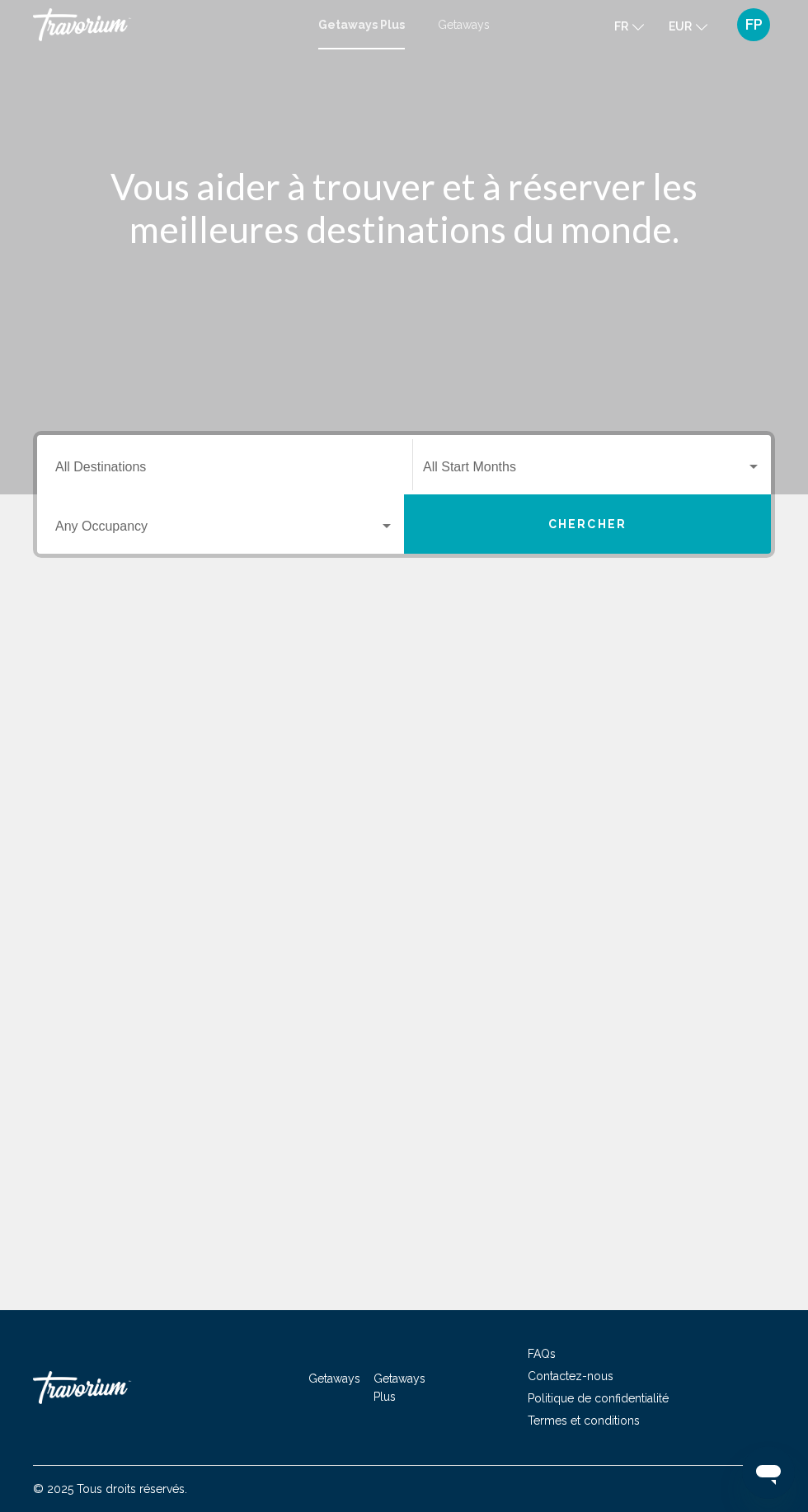
click at [111, 464] on input "Destination All Destinations" at bounding box center [225, 470] width 339 height 15
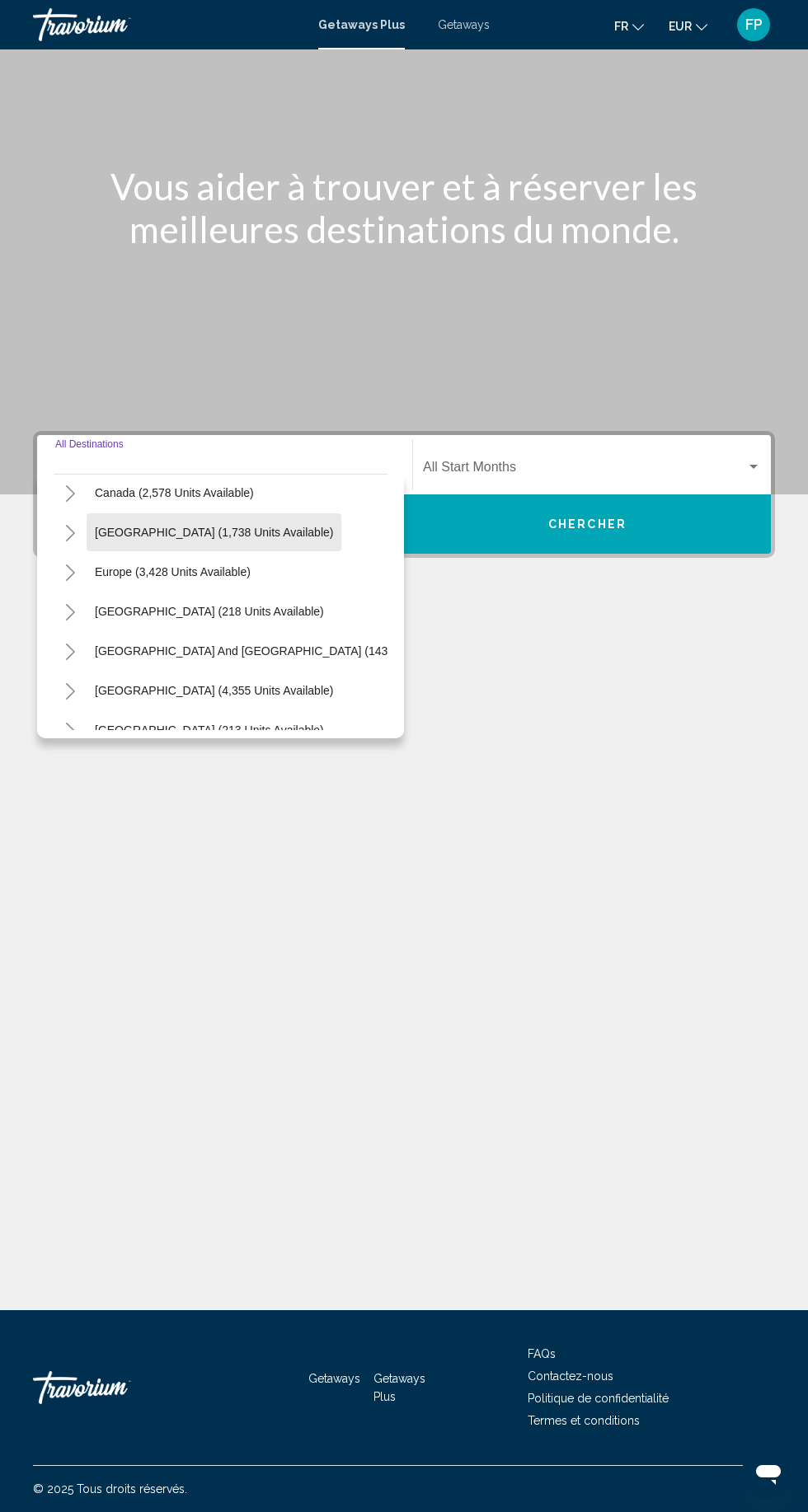
scroll to position [138, 0]
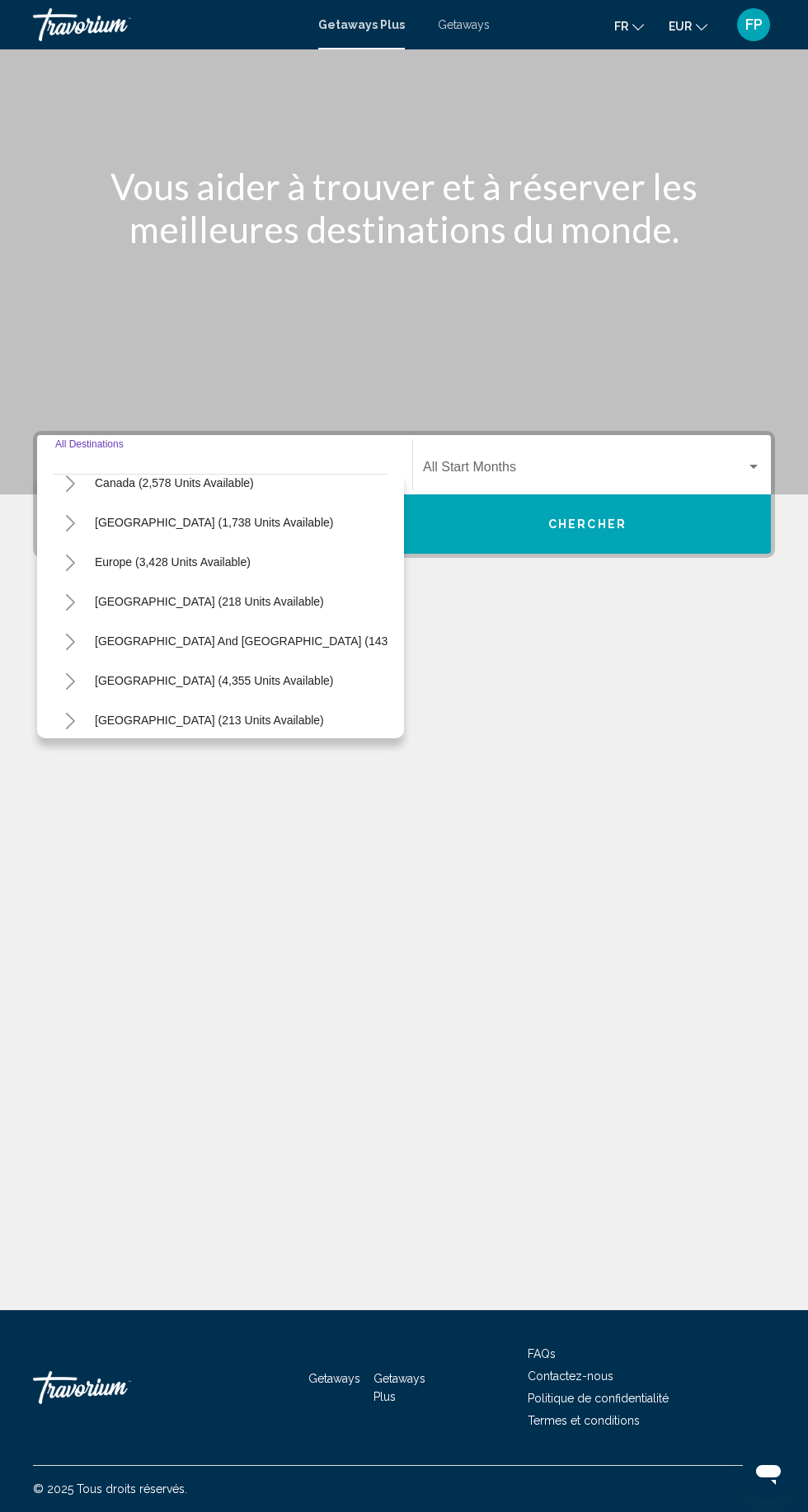
click at [75, 554] on icon "Toggle Europe (3,428 units available)" at bounding box center [70, 562] width 12 height 16
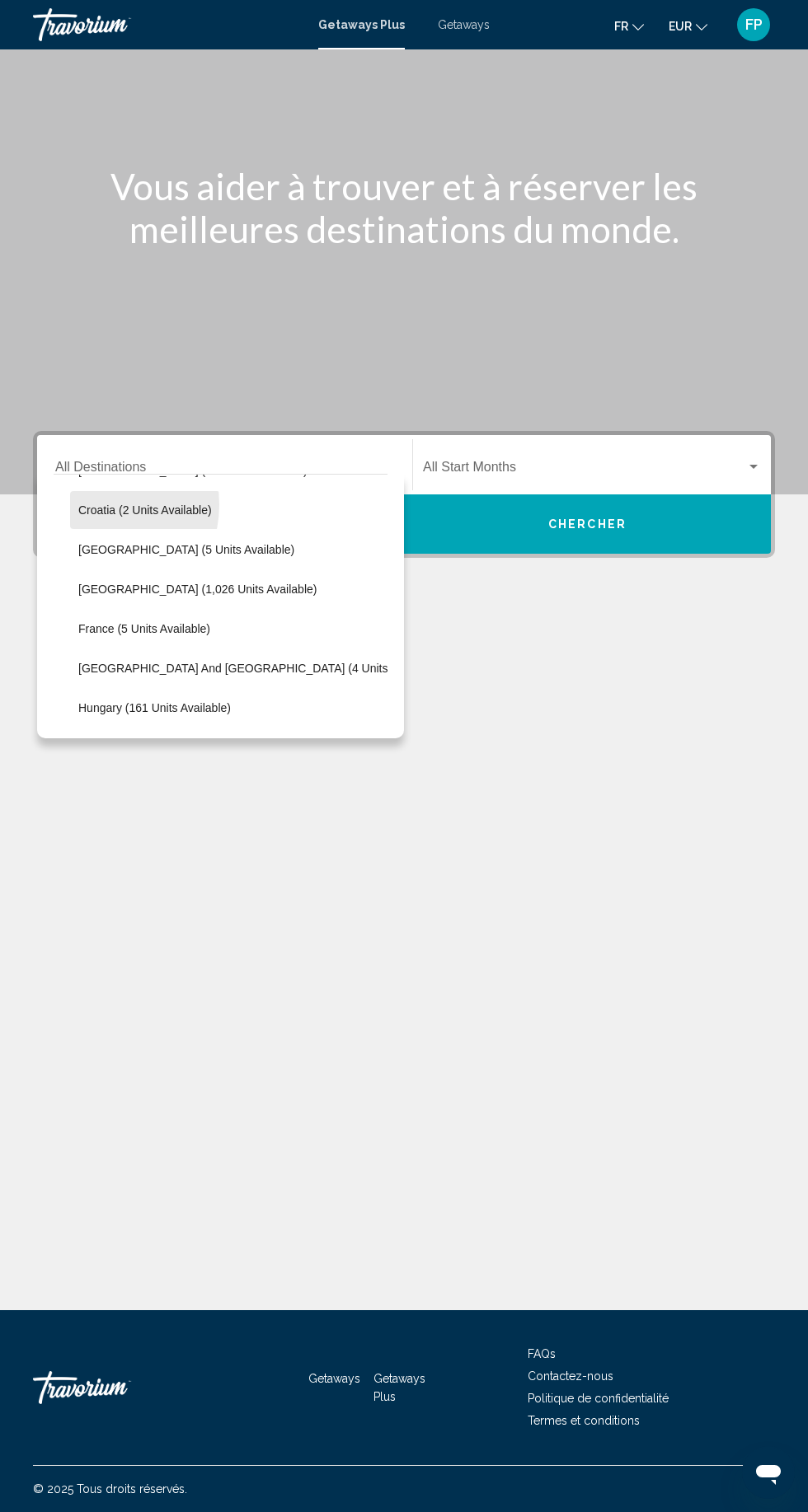
scroll to position [317, 0]
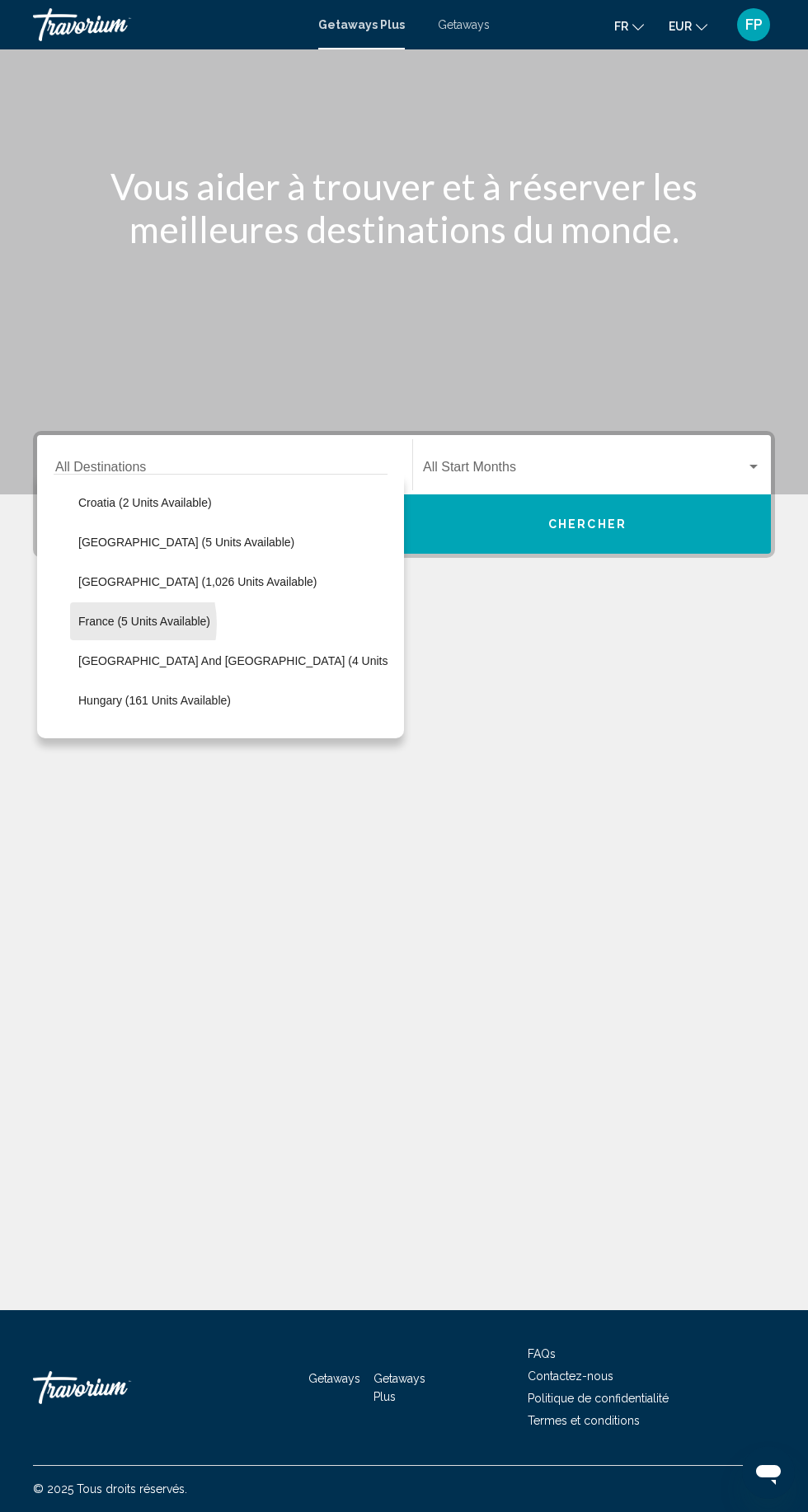
click at [100, 615] on span "France (5 units available)" at bounding box center [144, 621] width 131 height 13
type input "**********"
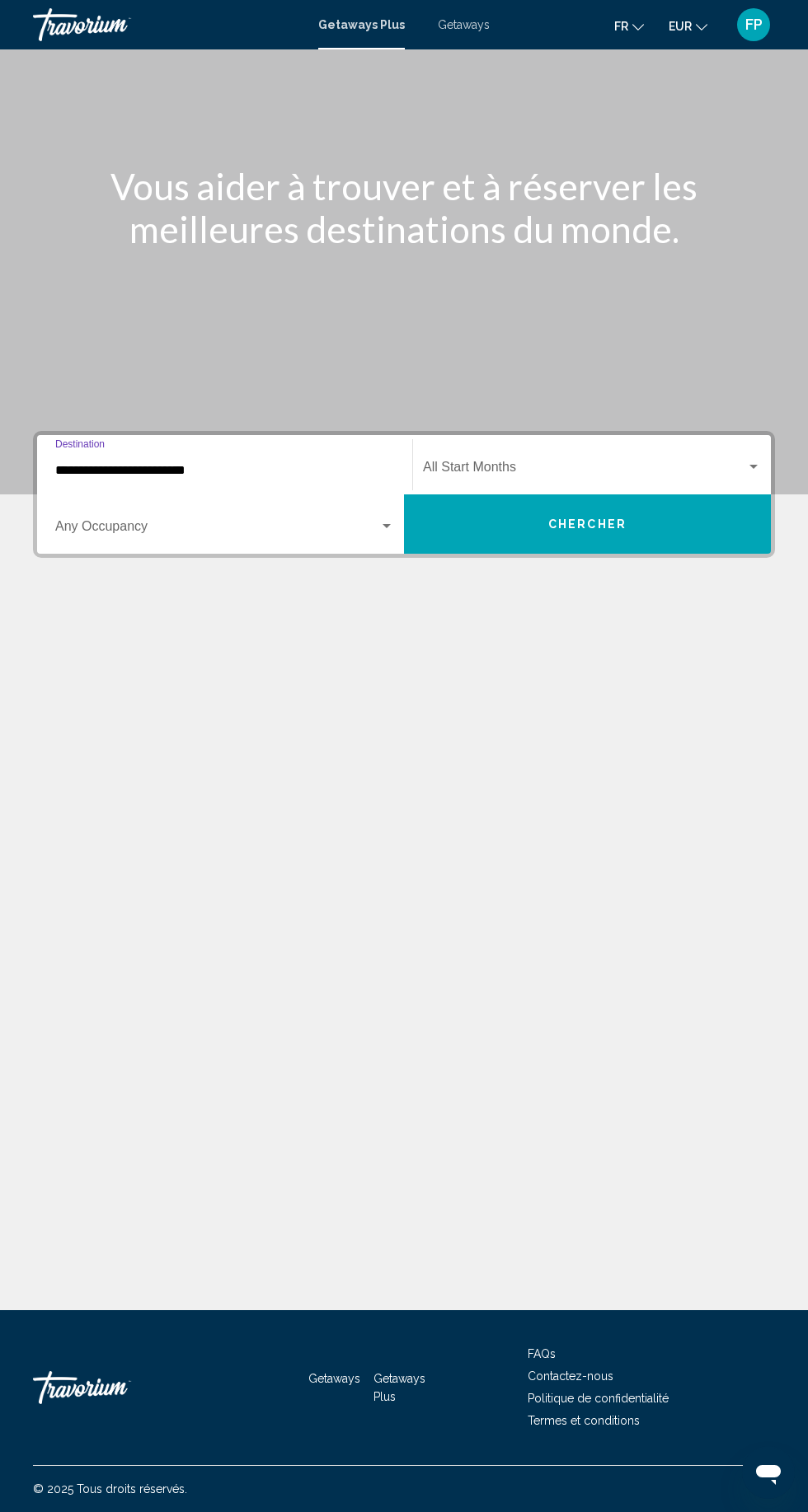
click at [83, 522] on span "Search widget" at bounding box center [217, 529] width 324 height 15
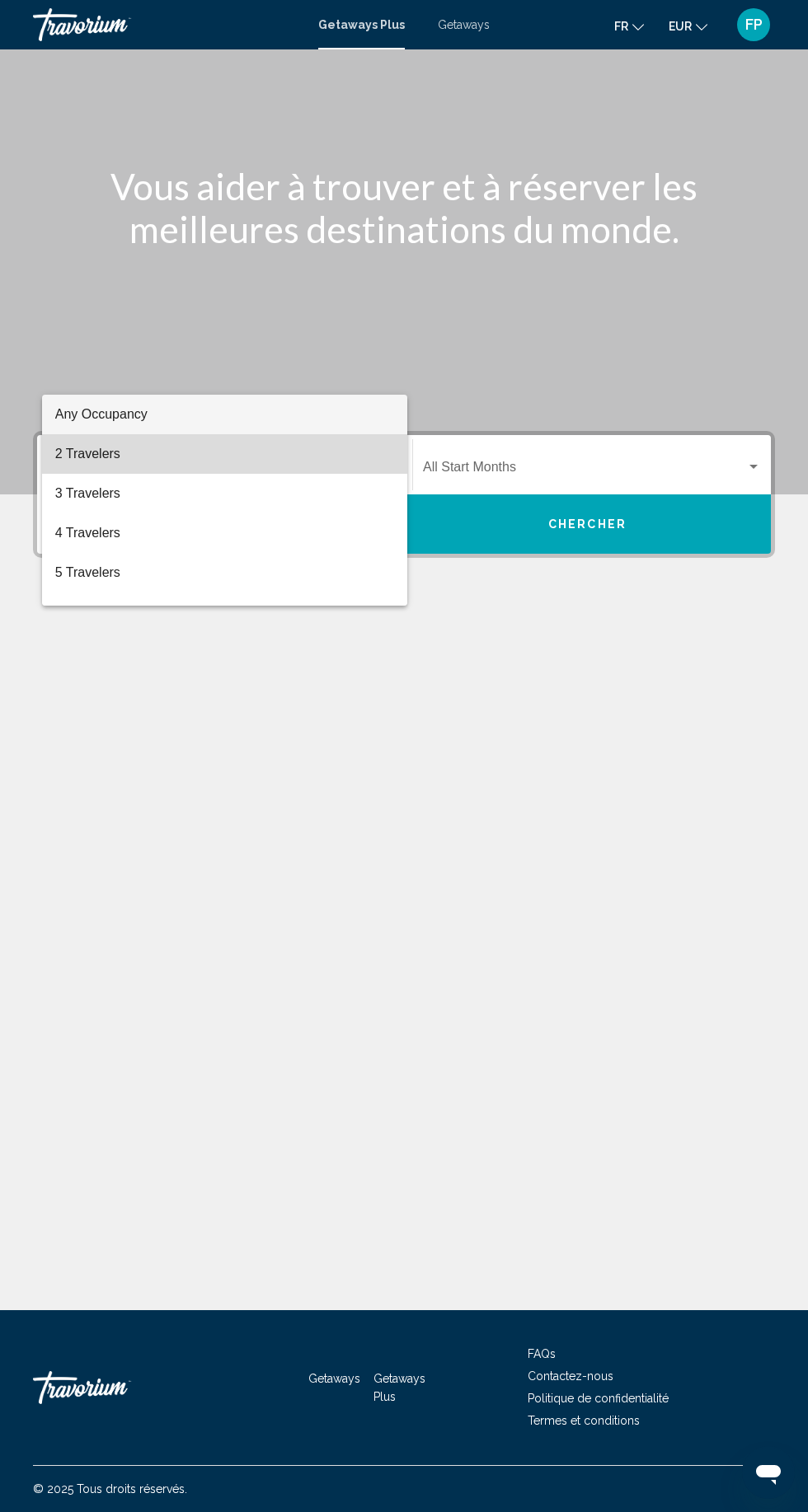
click at [69, 453] on span "2 Travelers" at bounding box center [225, 454] width 339 height 40
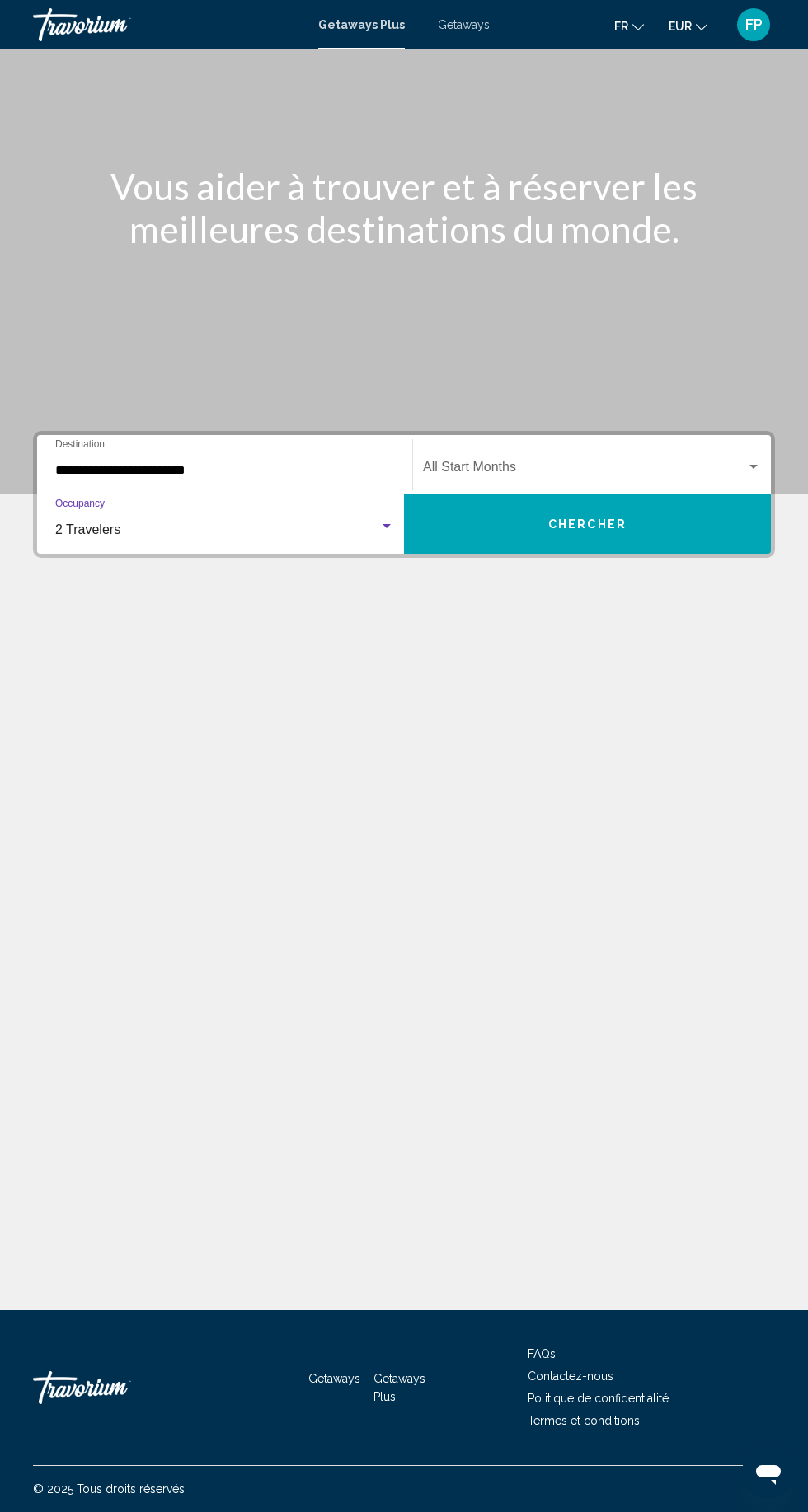
click at [441, 463] on span "Search widget" at bounding box center [584, 470] width 323 height 15
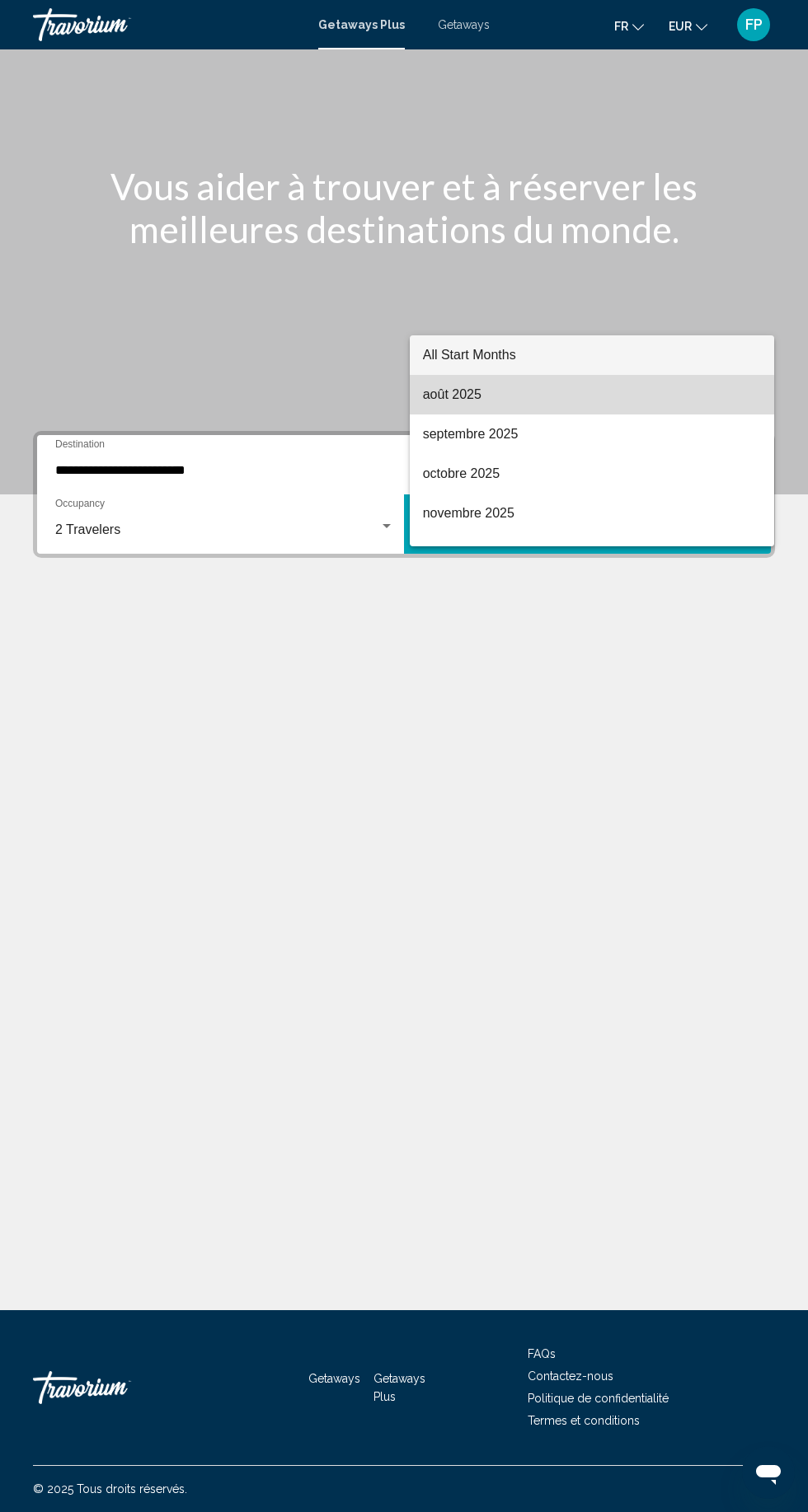
click at [429, 399] on span "août 2025" at bounding box center [593, 395] width 339 height 40
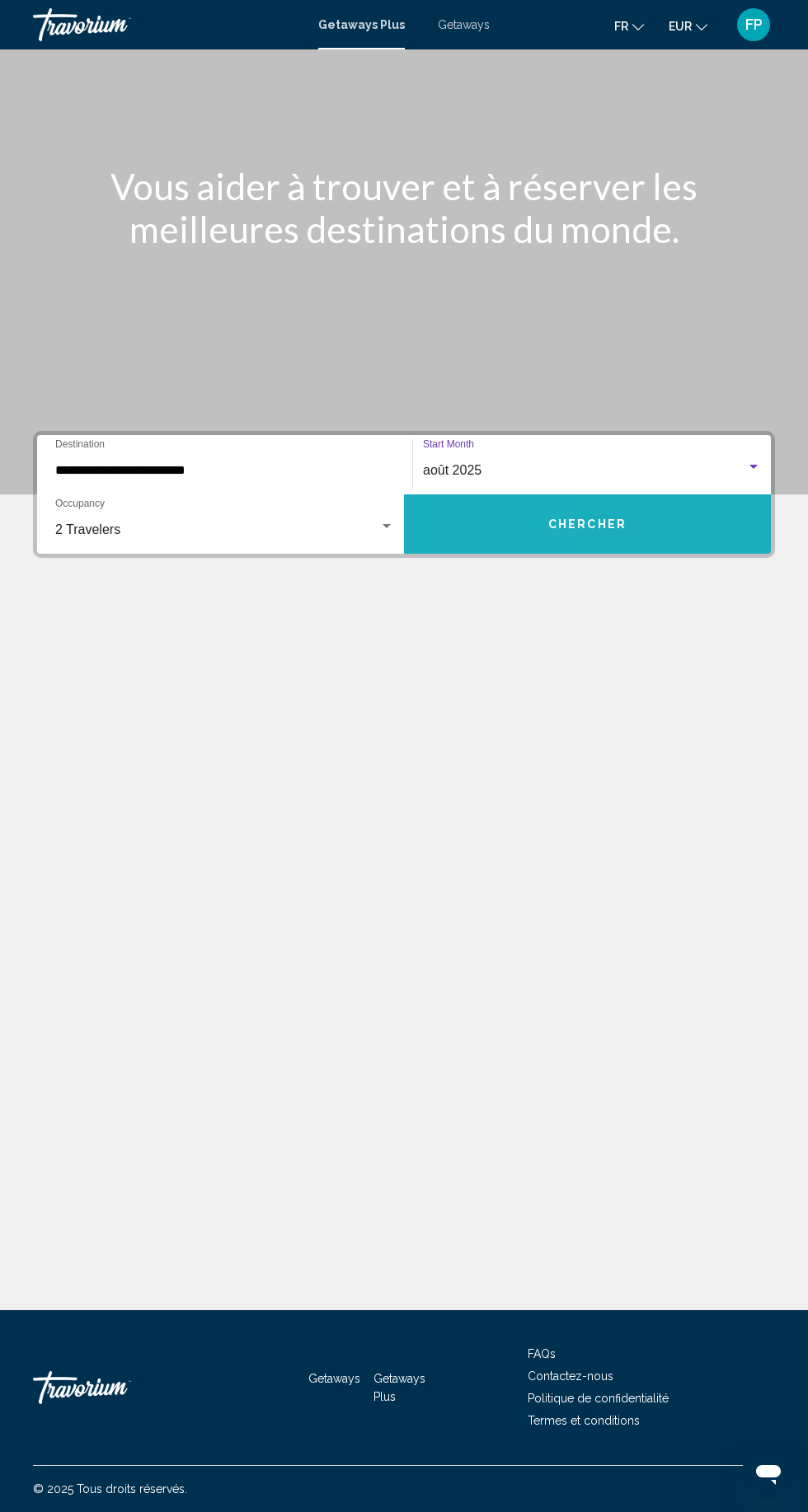
click at [465, 495] on button "Chercher" at bounding box center [587, 524] width 367 height 60
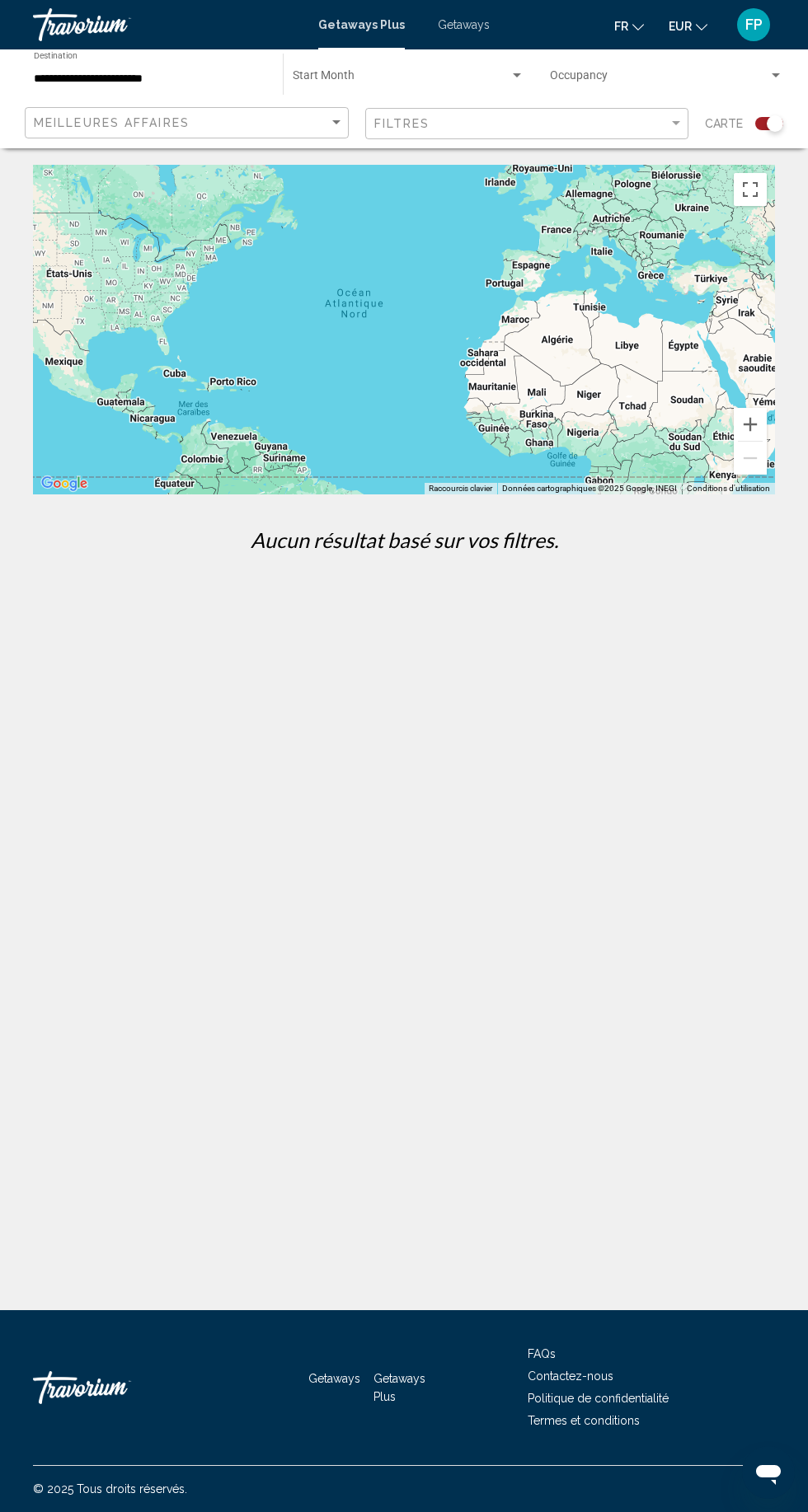
click at [438, 26] on span "Getaways" at bounding box center [464, 24] width 52 height 13
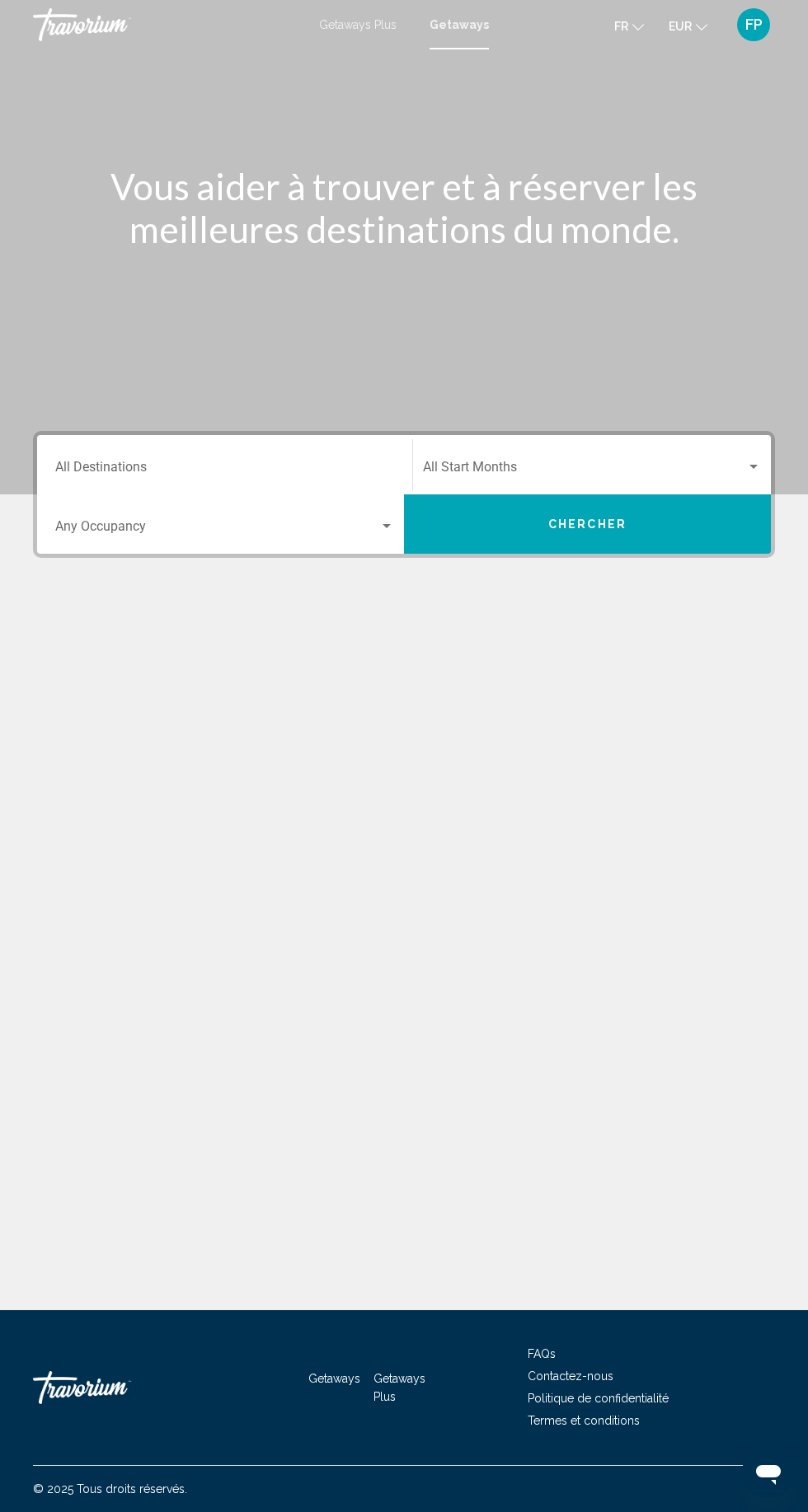
click at [114, 468] on input "Destination All Destinations" at bounding box center [225, 470] width 339 height 15
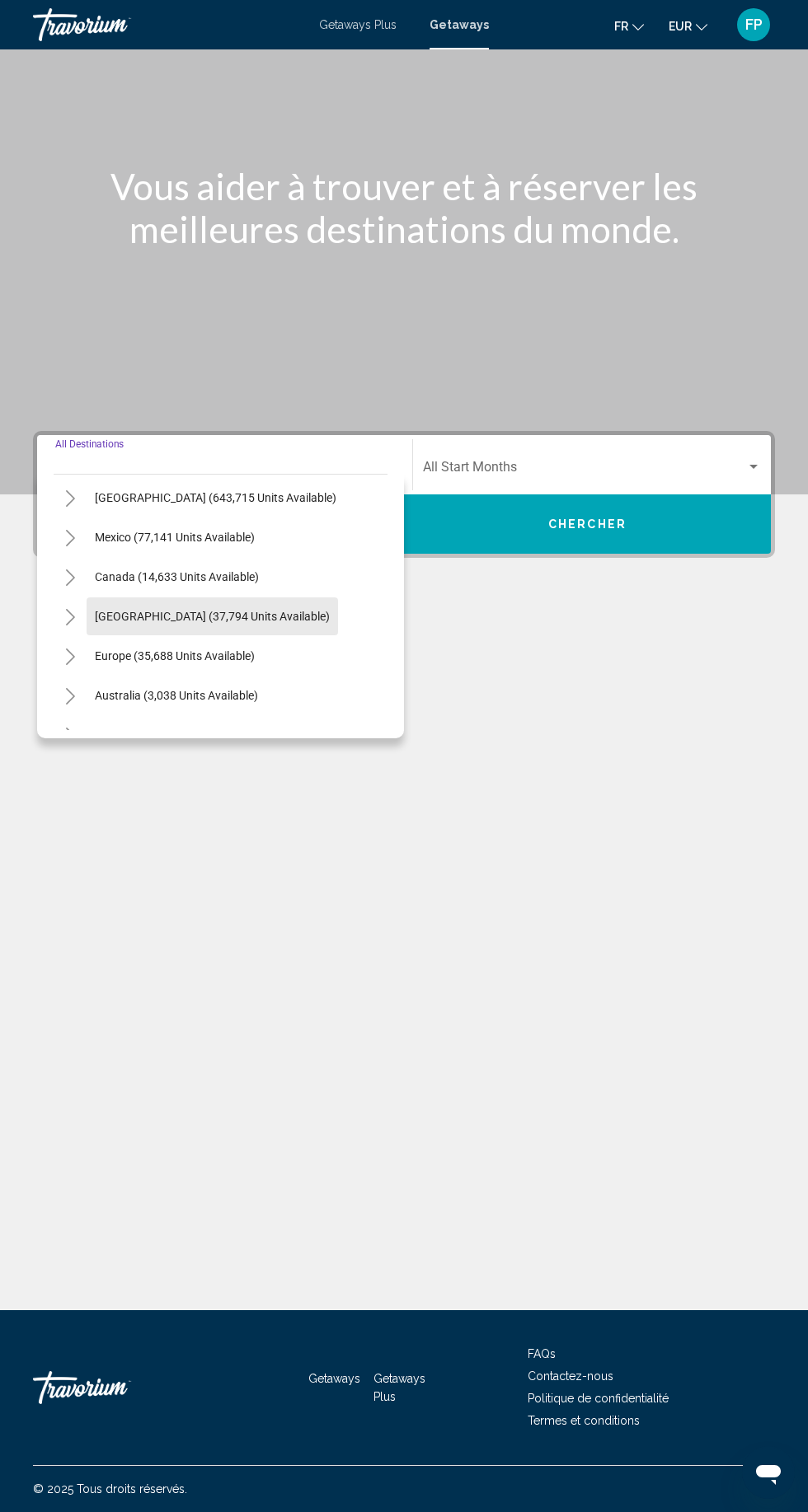
scroll to position [90, 0]
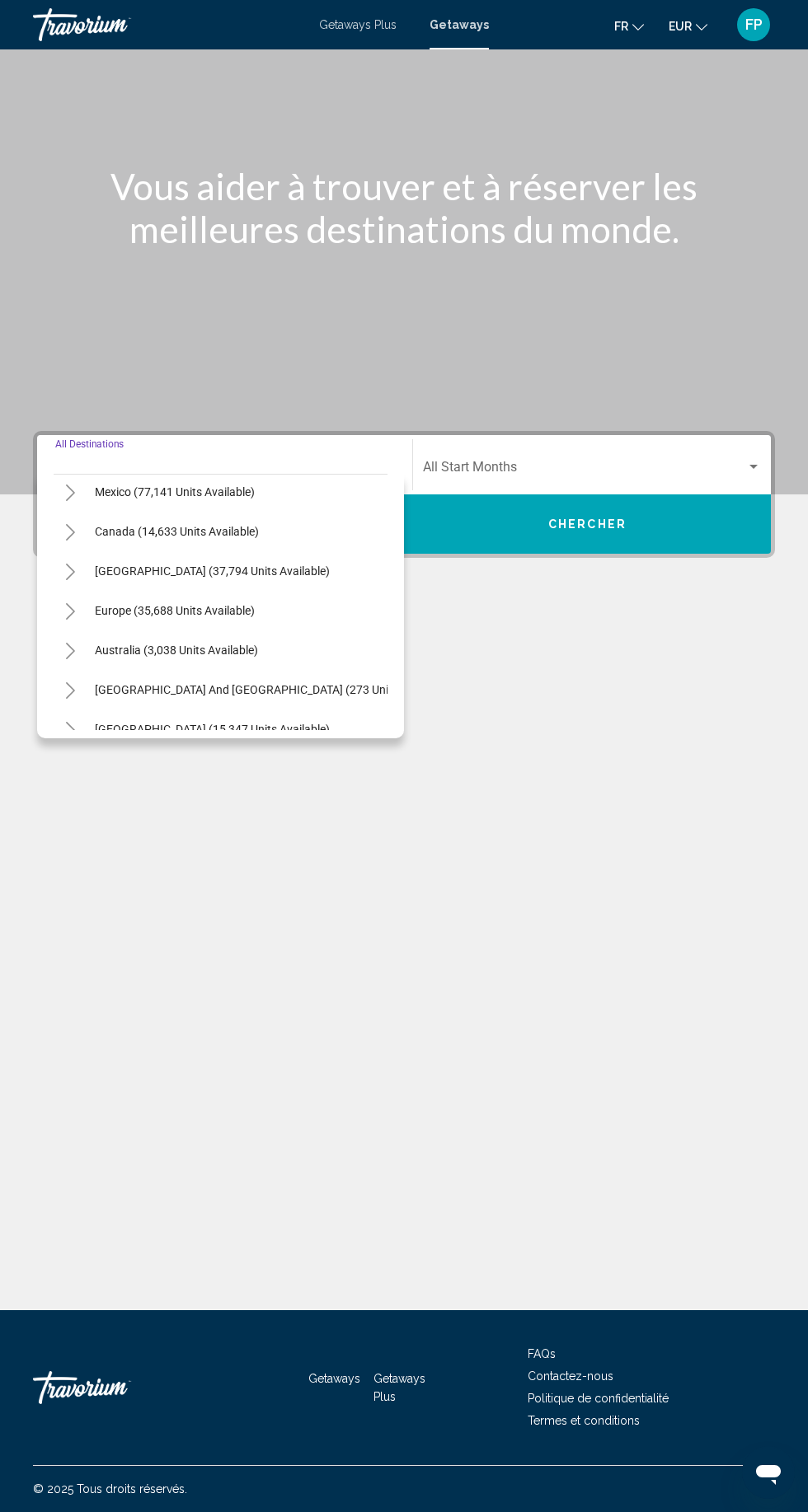
click at [69, 603] on icon "Toggle Europe (35,688 units available)" at bounding box center [70, 611] width 12 height 16
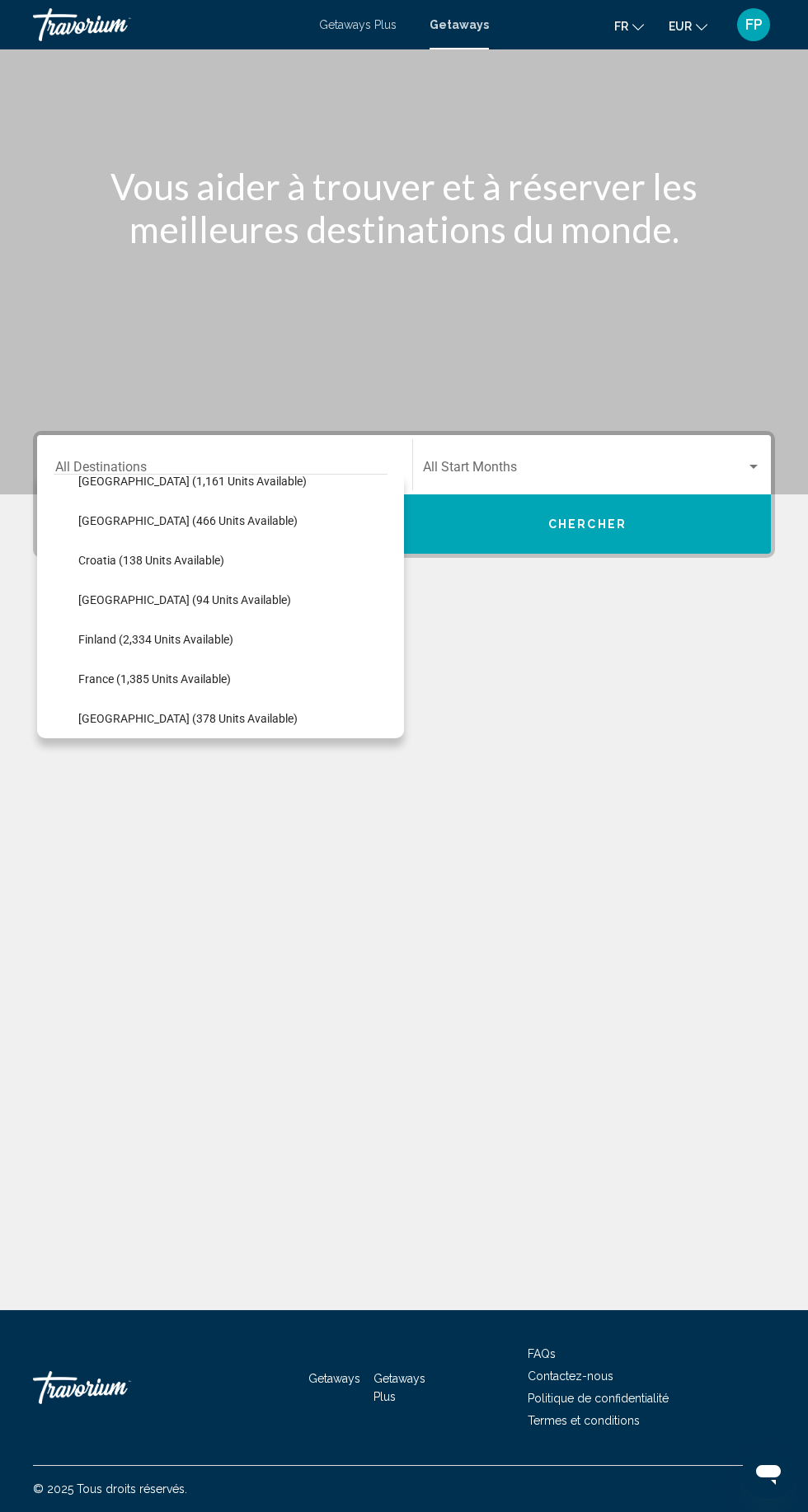
scroll to position [299, 0]
click at [103, 671] on span "France (1,385 units available)" at bounding box center [155, 677] width 152 height 13
type input "**********"
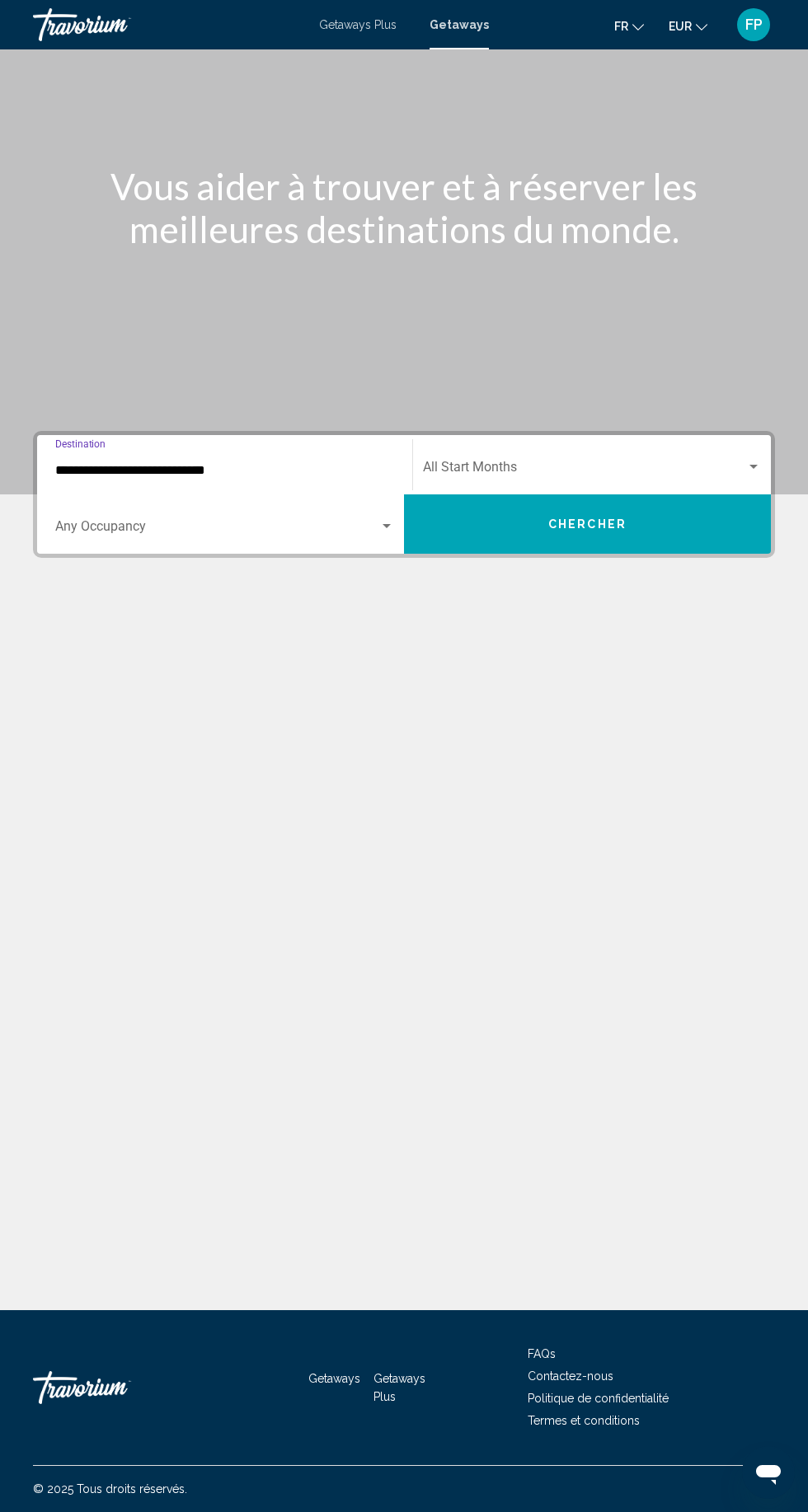
click at [462, 463] on span "Search widget" at bounding box center [584, 470] width 323 height 15
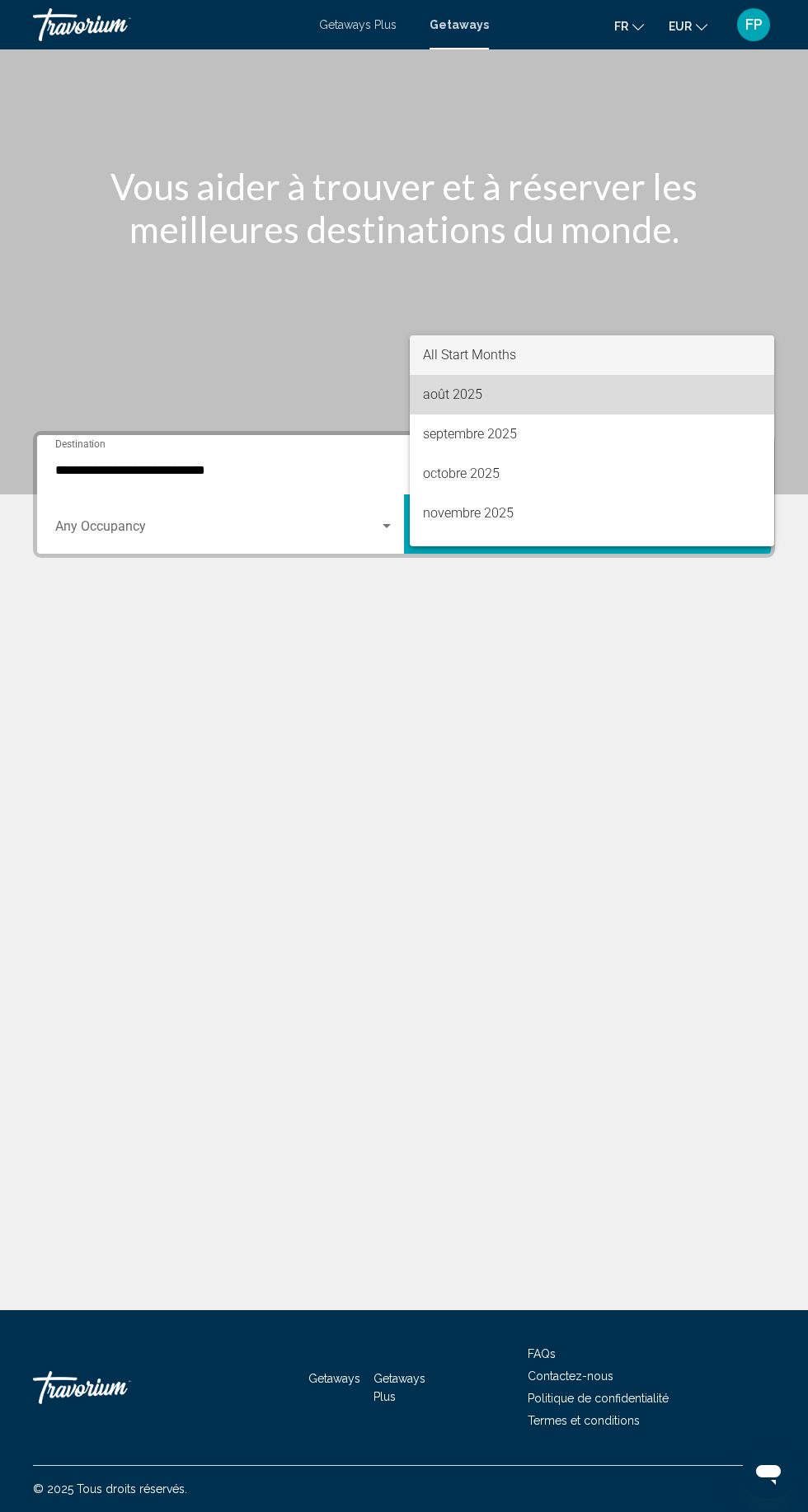
click at [431, 390] on span "août 2025" at bounding box center [593, 395] width 339 height 40
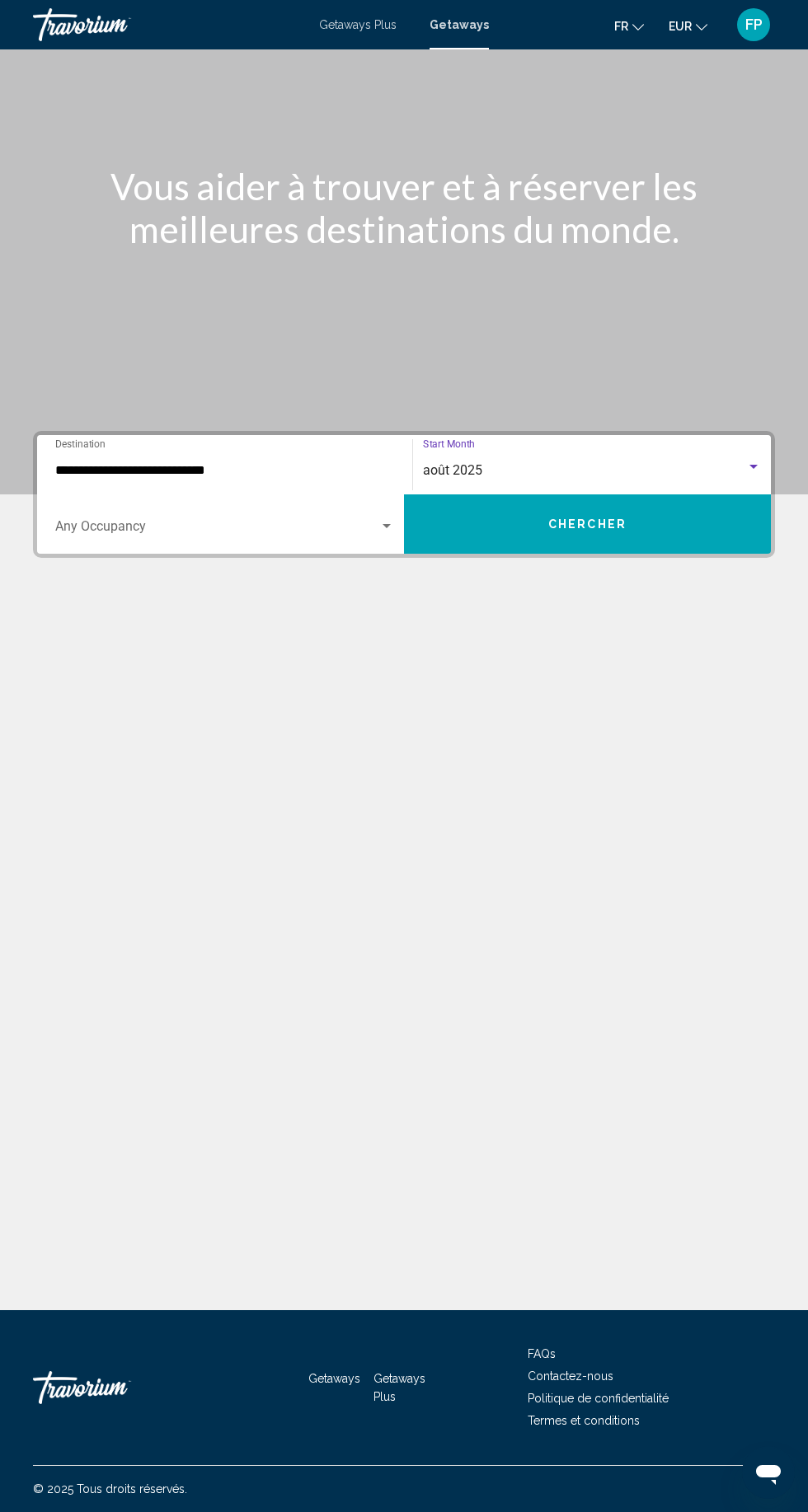
click at [120, 522] on span "Search widget" at bounding box center [217, 529] width 324 height 15
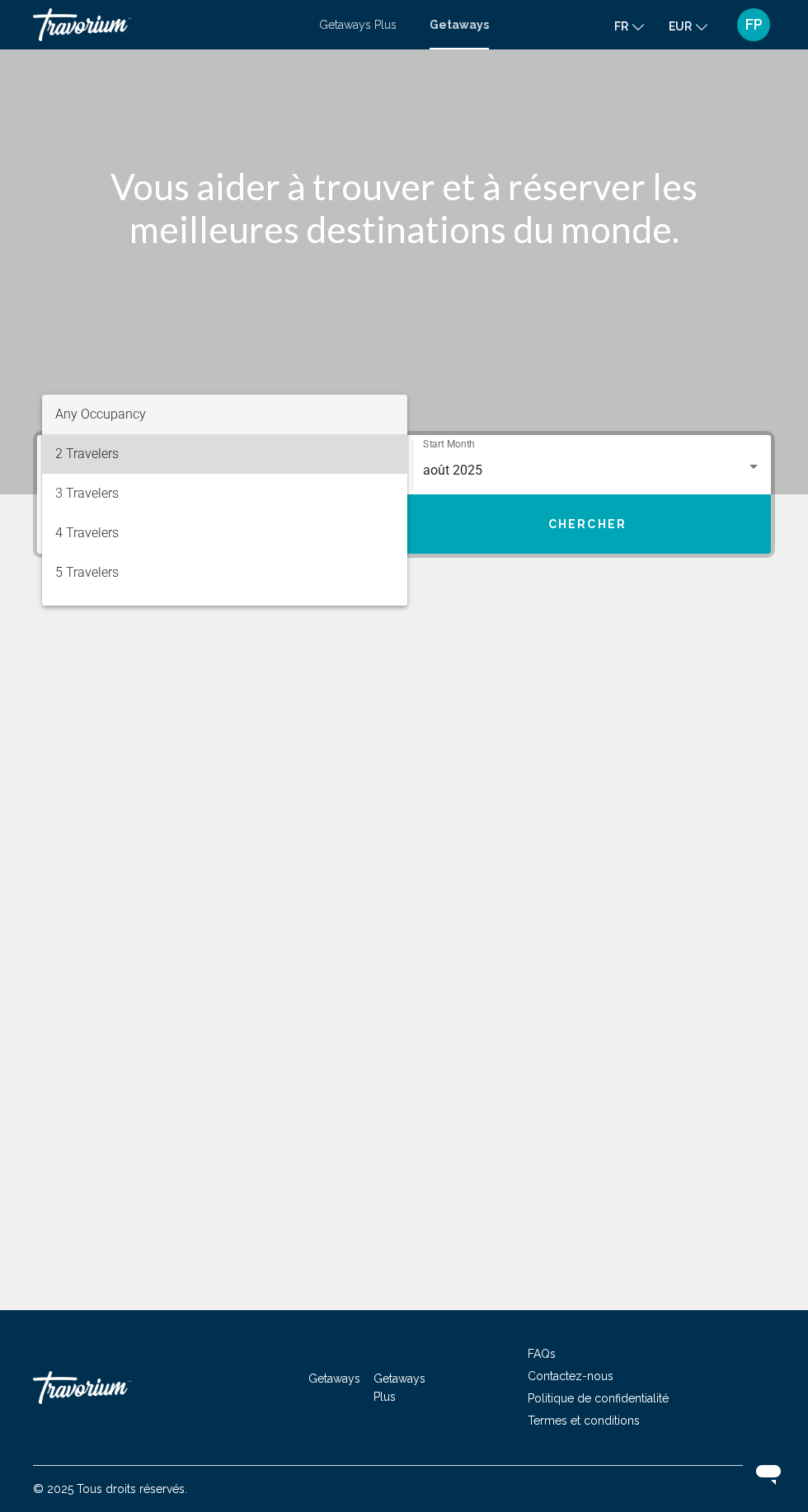
click at [73, 453] on span "2 Travelers" at bounding box center [225, 454] width 339 height 40
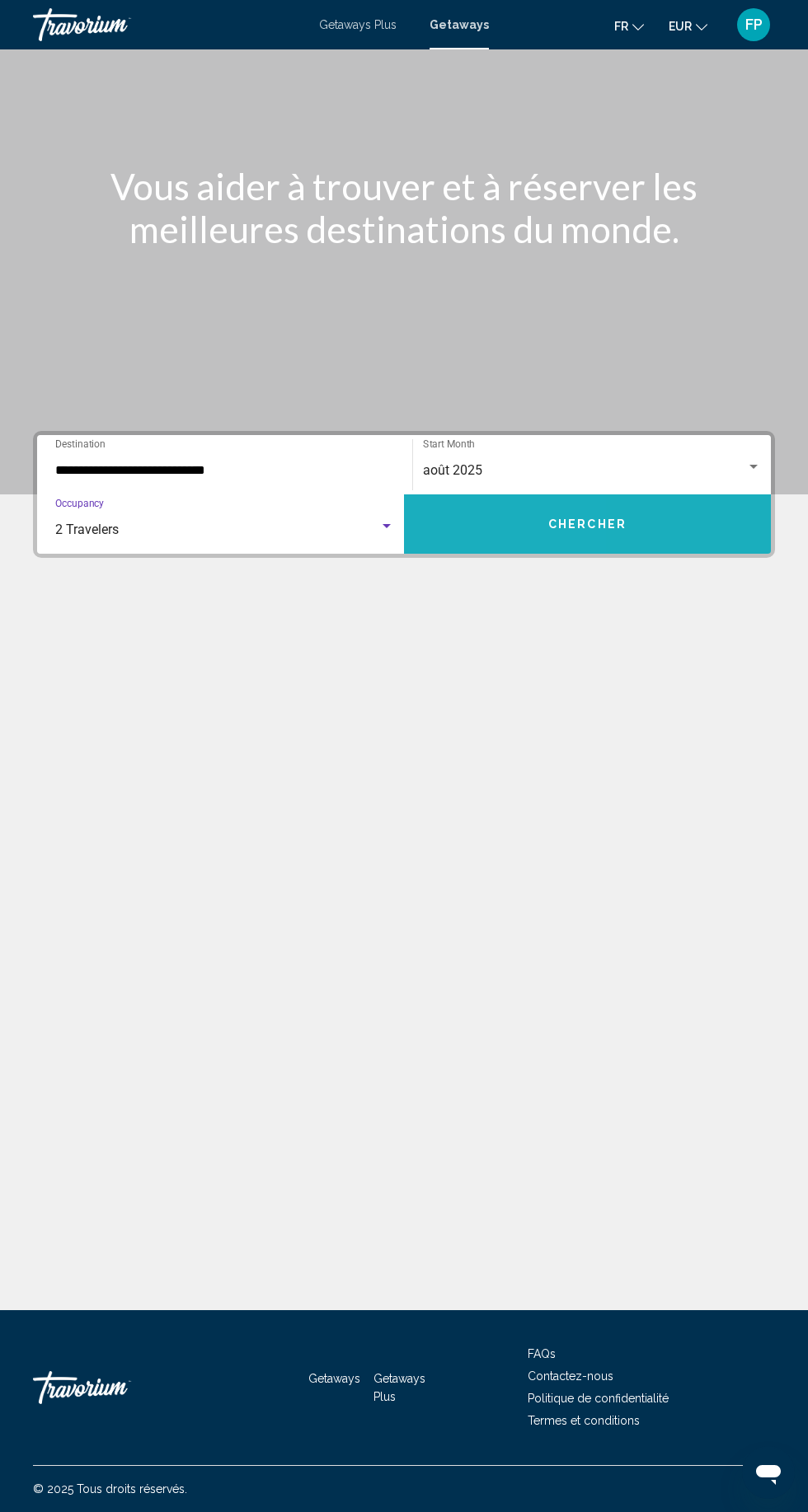
click at [480, 495] on button "Chercher" at bounding box center [587, 524] width 367 height 60
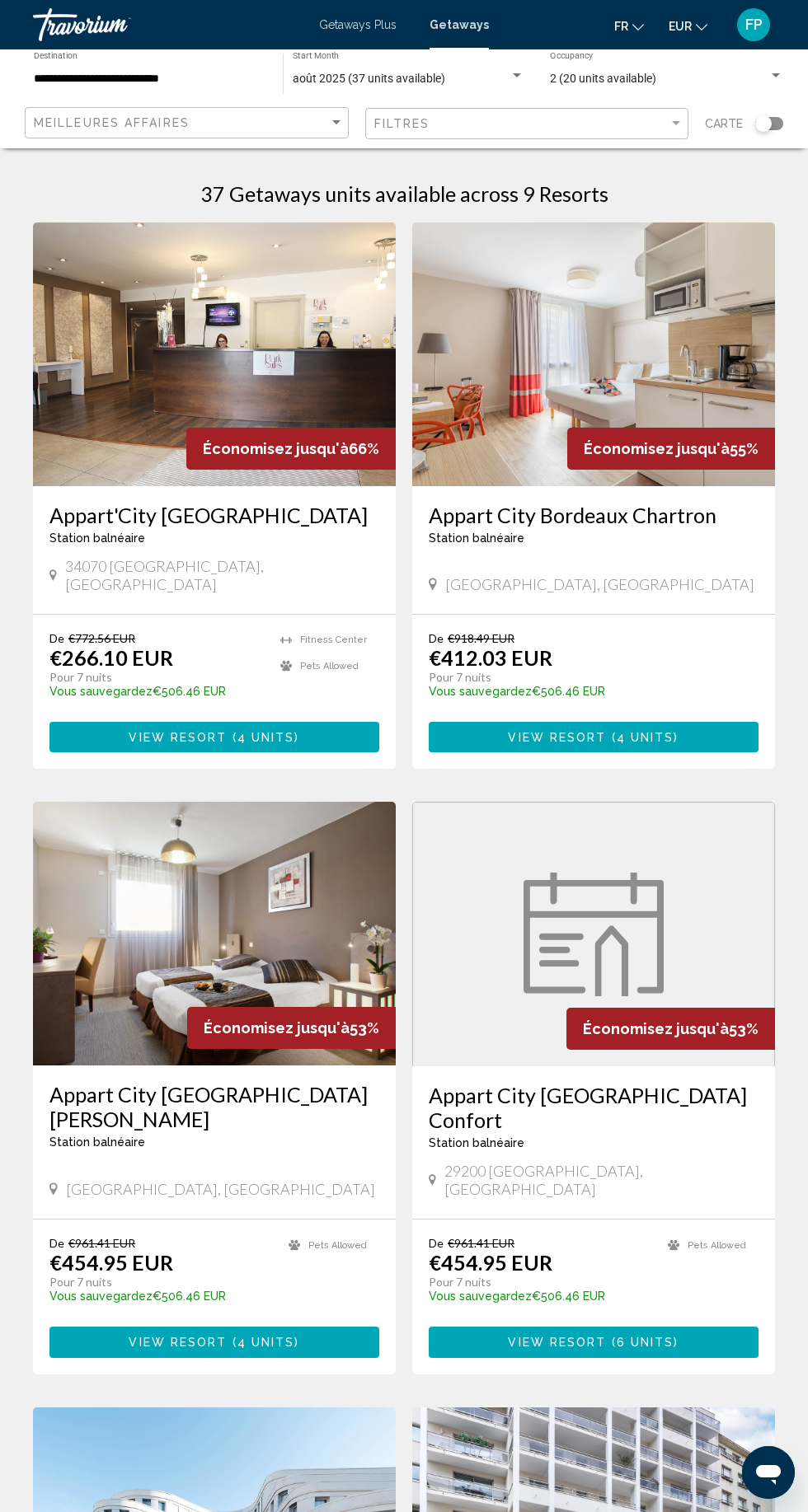
click at [74, 79] on input "**********" at bounding box center [150, 79] width 233 height 13
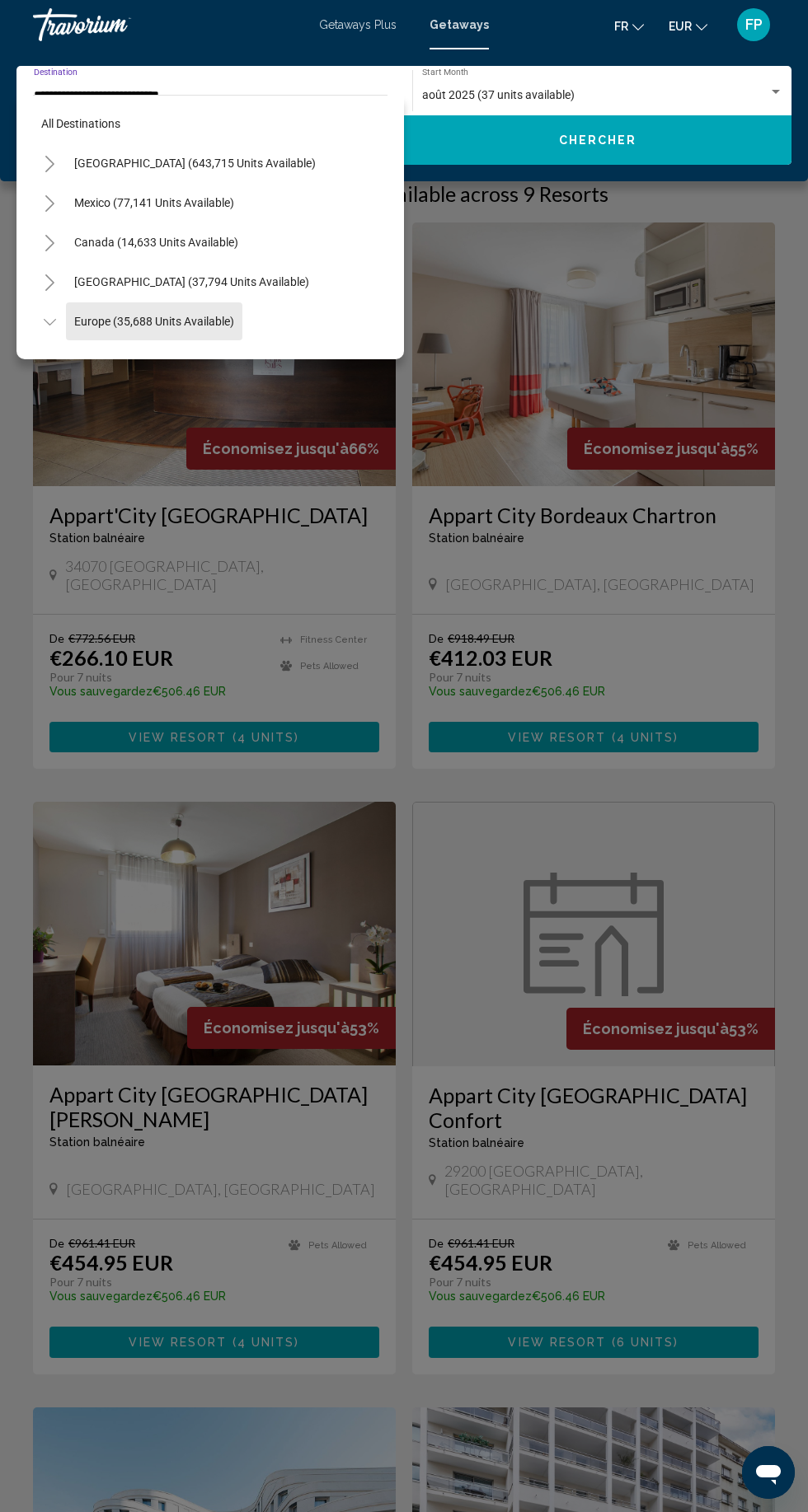
click at [80, 310] on button "Europe (35,688 units available)" at bounding box center [154, 322] width 176 height 38
type input "**********"
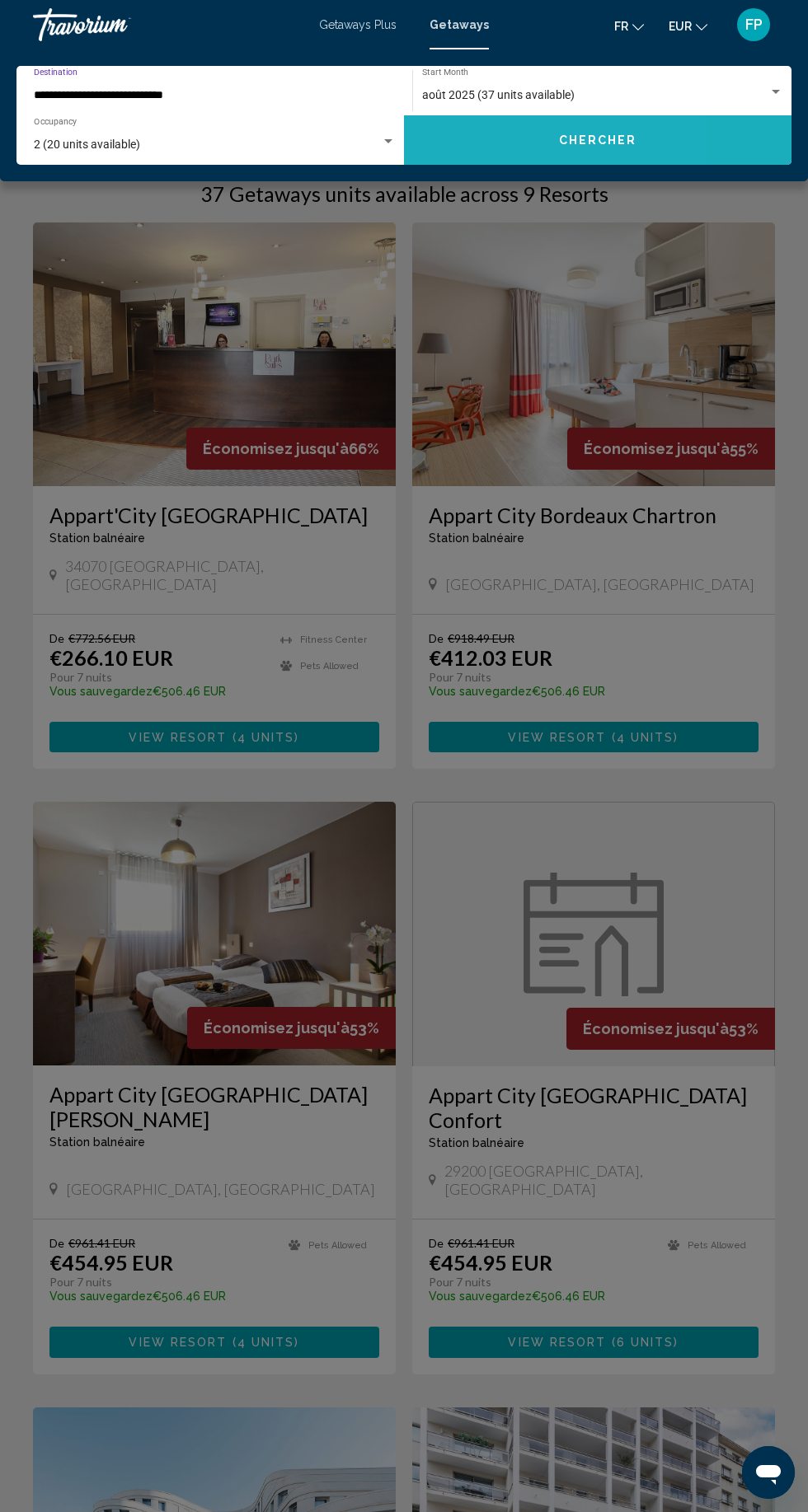
click at [434, 151] on button "Chercher" at bounding box center [598, 139] width 388 height 49
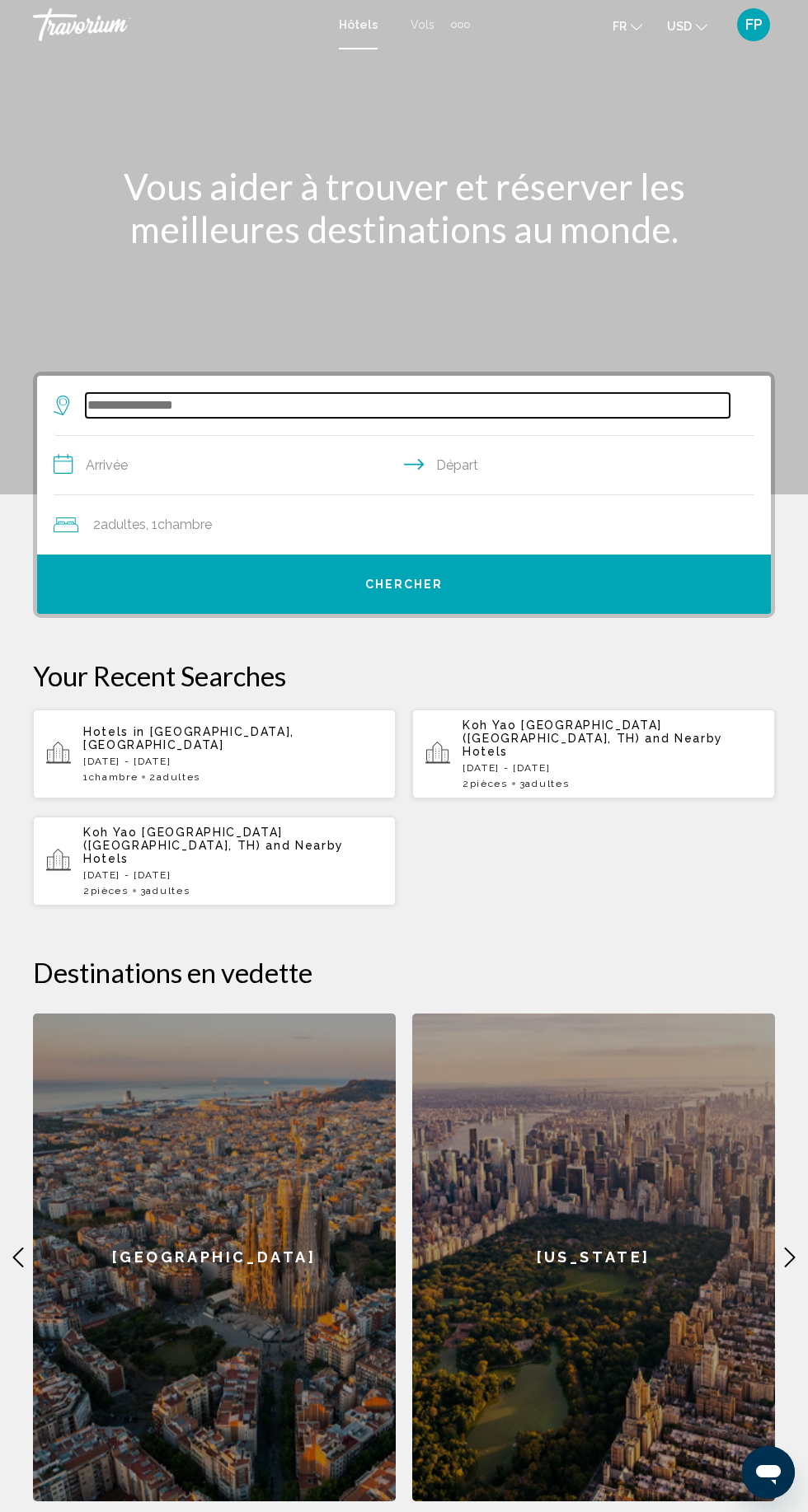
click at [132, 403] on input "Search widget" at bounding box center [407, 405] width 644 height 25
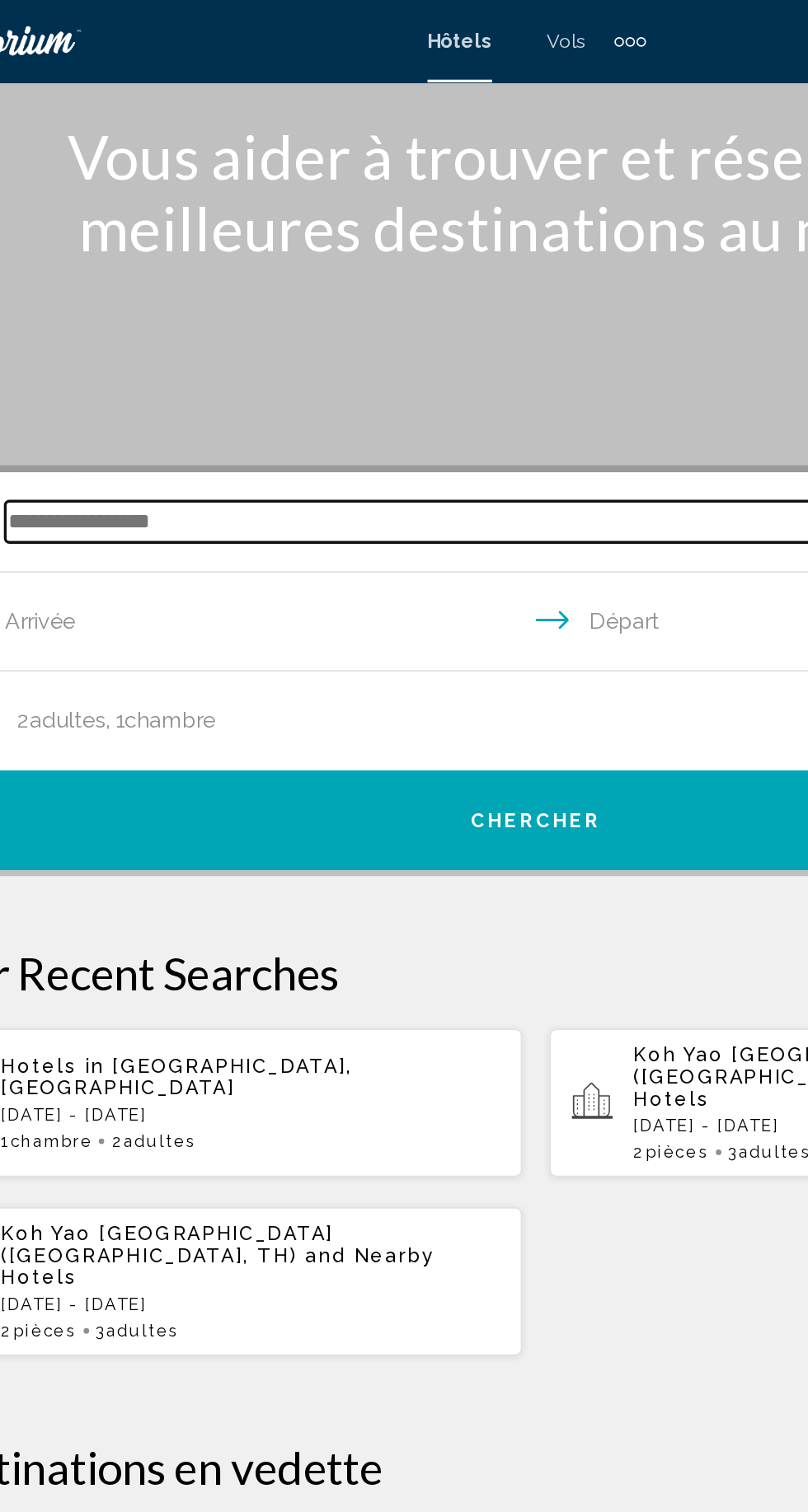
scroll to position [88, 0]
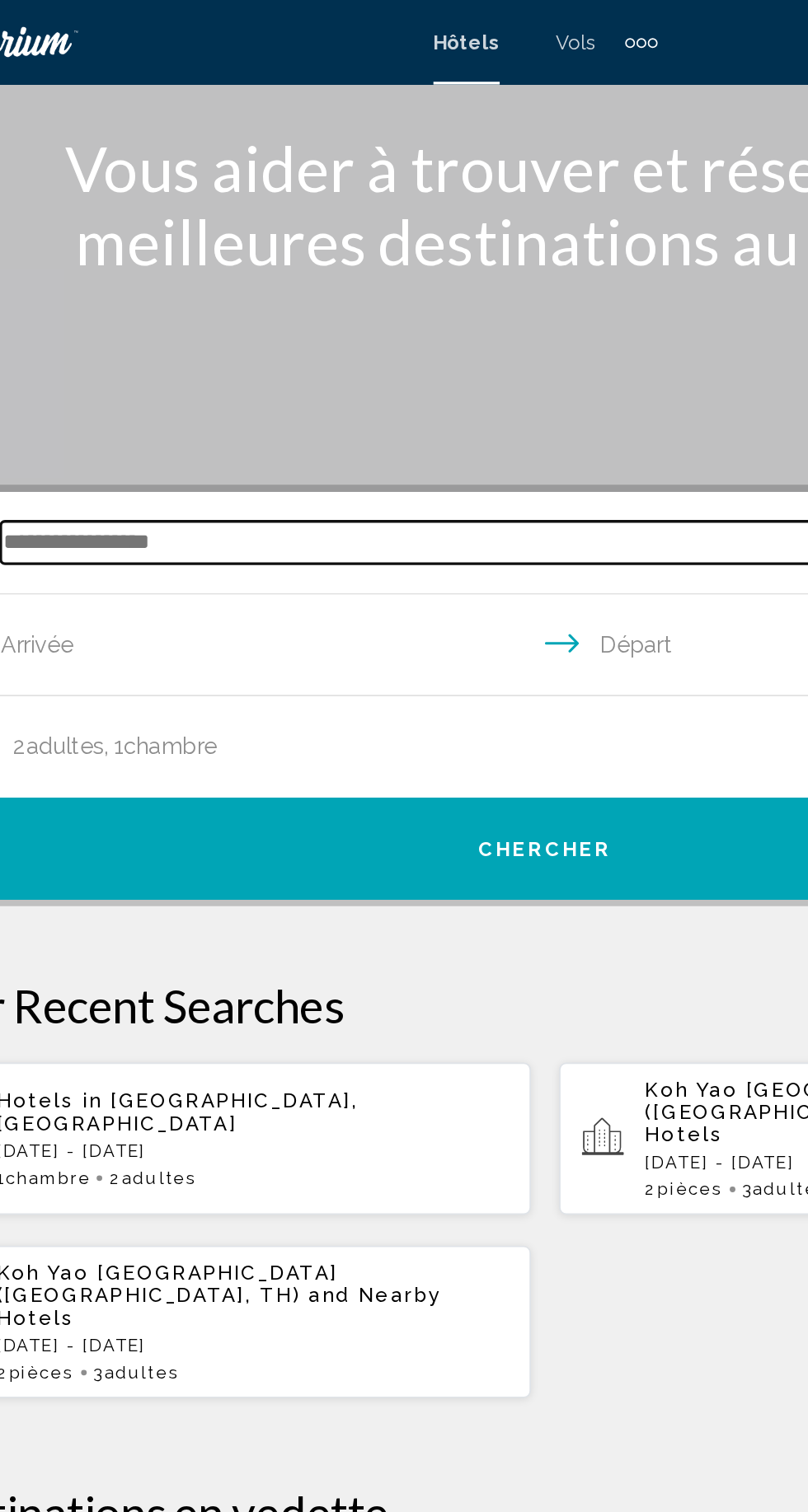
click at [123, 323] on input "Search widget" at bounding box center [407, 317] width 644 height 25
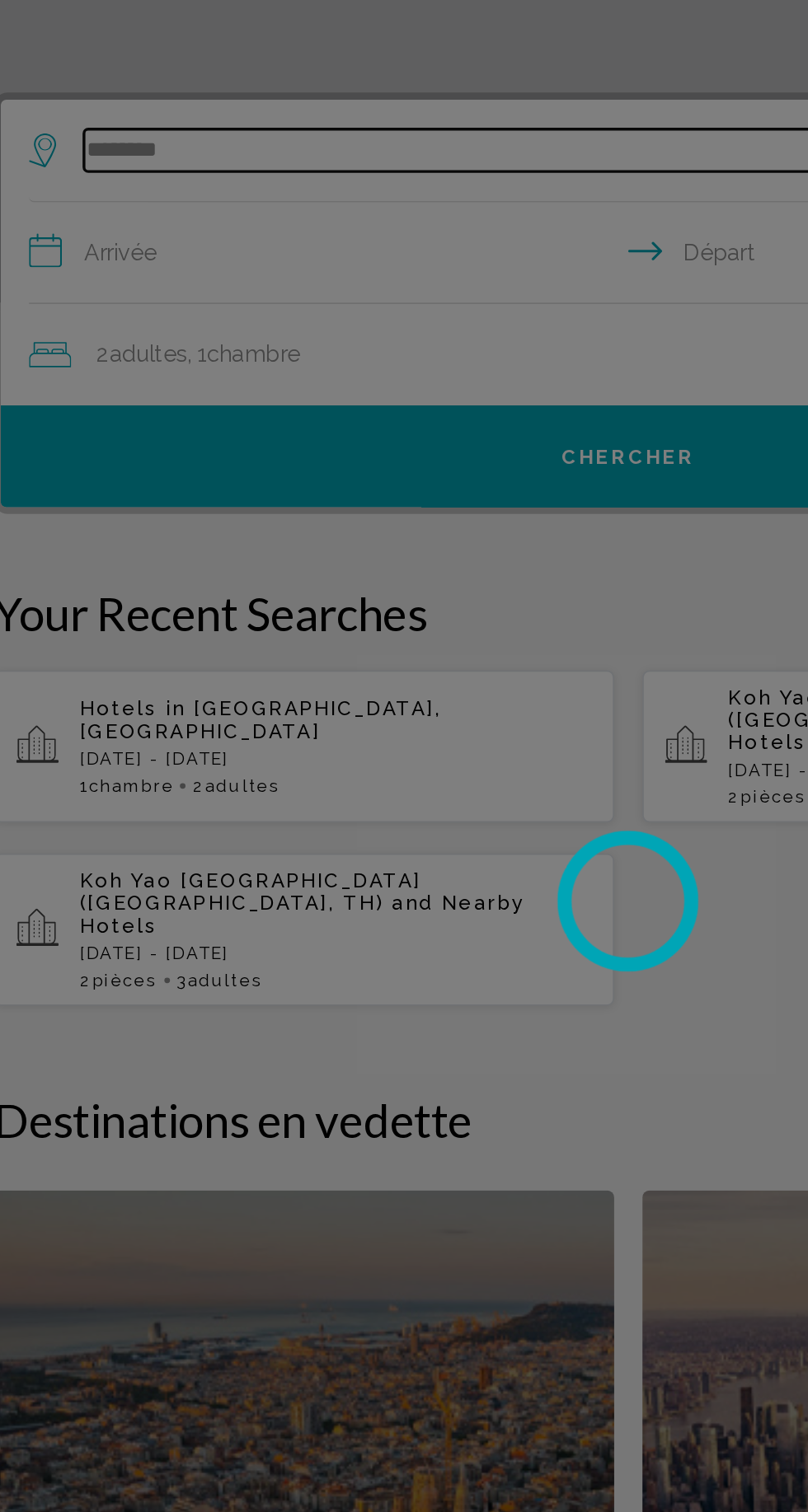
type input "*********"
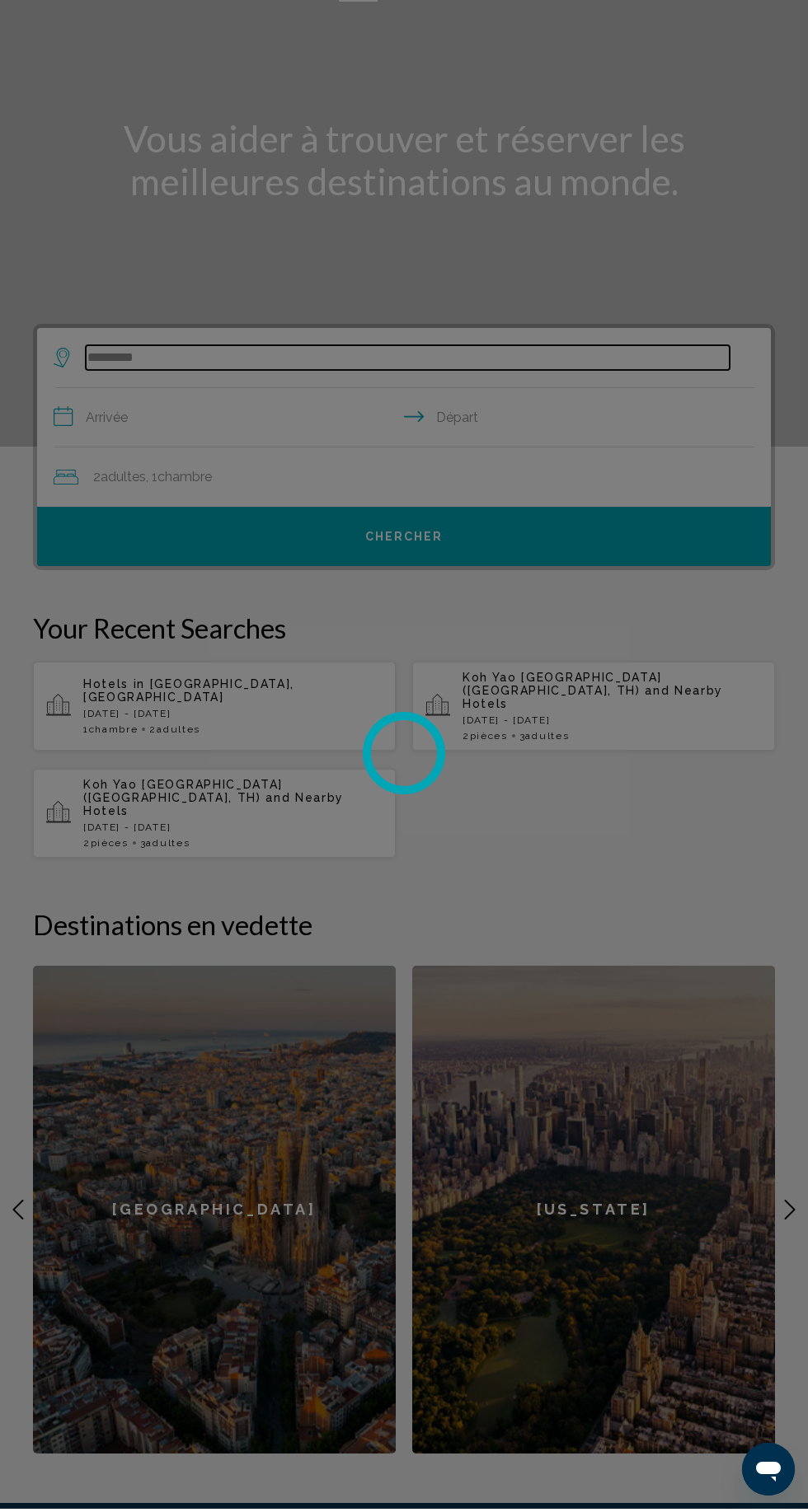
scroll to position [0, 0]
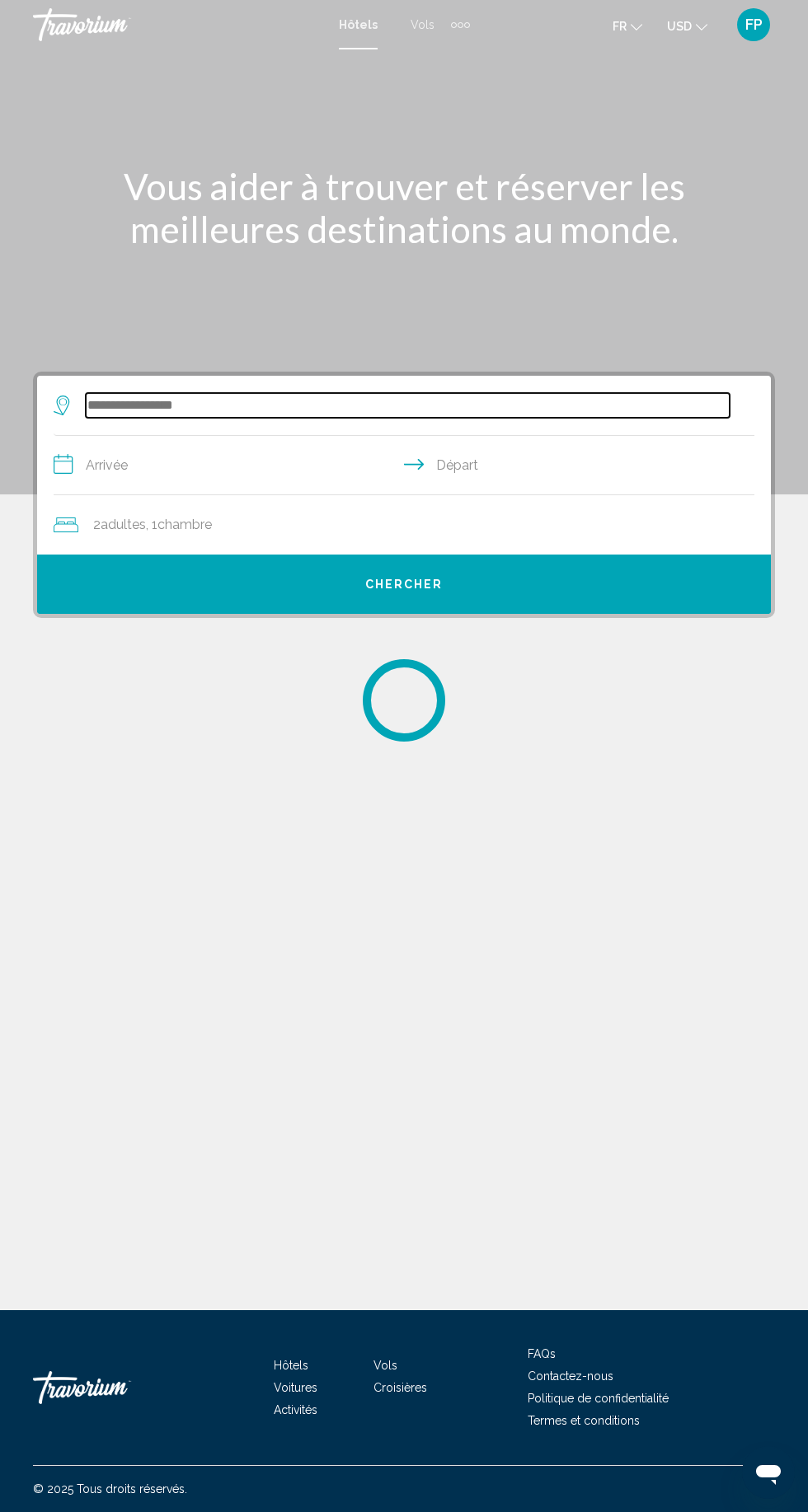
click at [137, 394] on input "Search widget" at bounding box center [407, 405] width 644 height 25
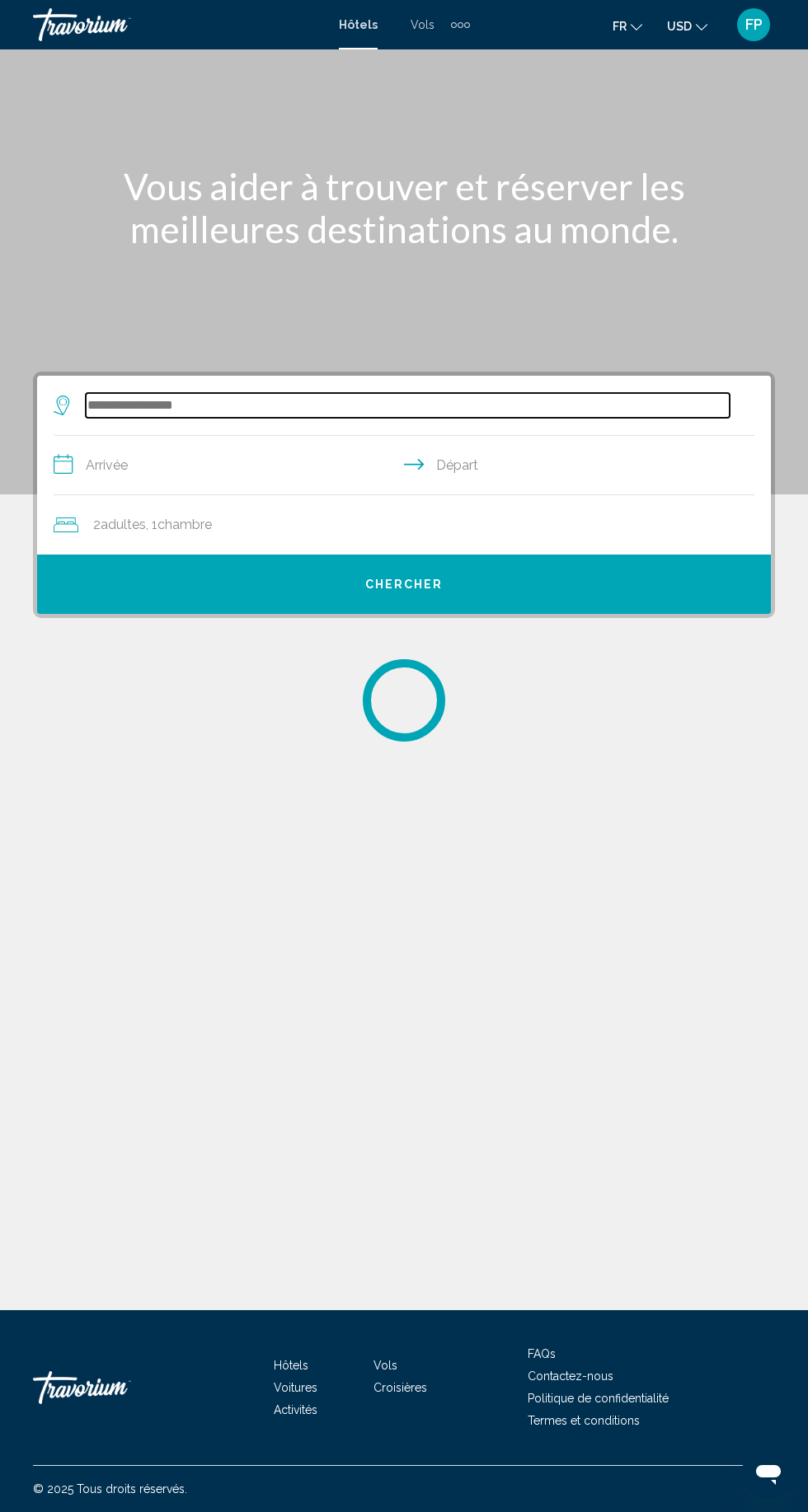
scroll to position [86, 0]
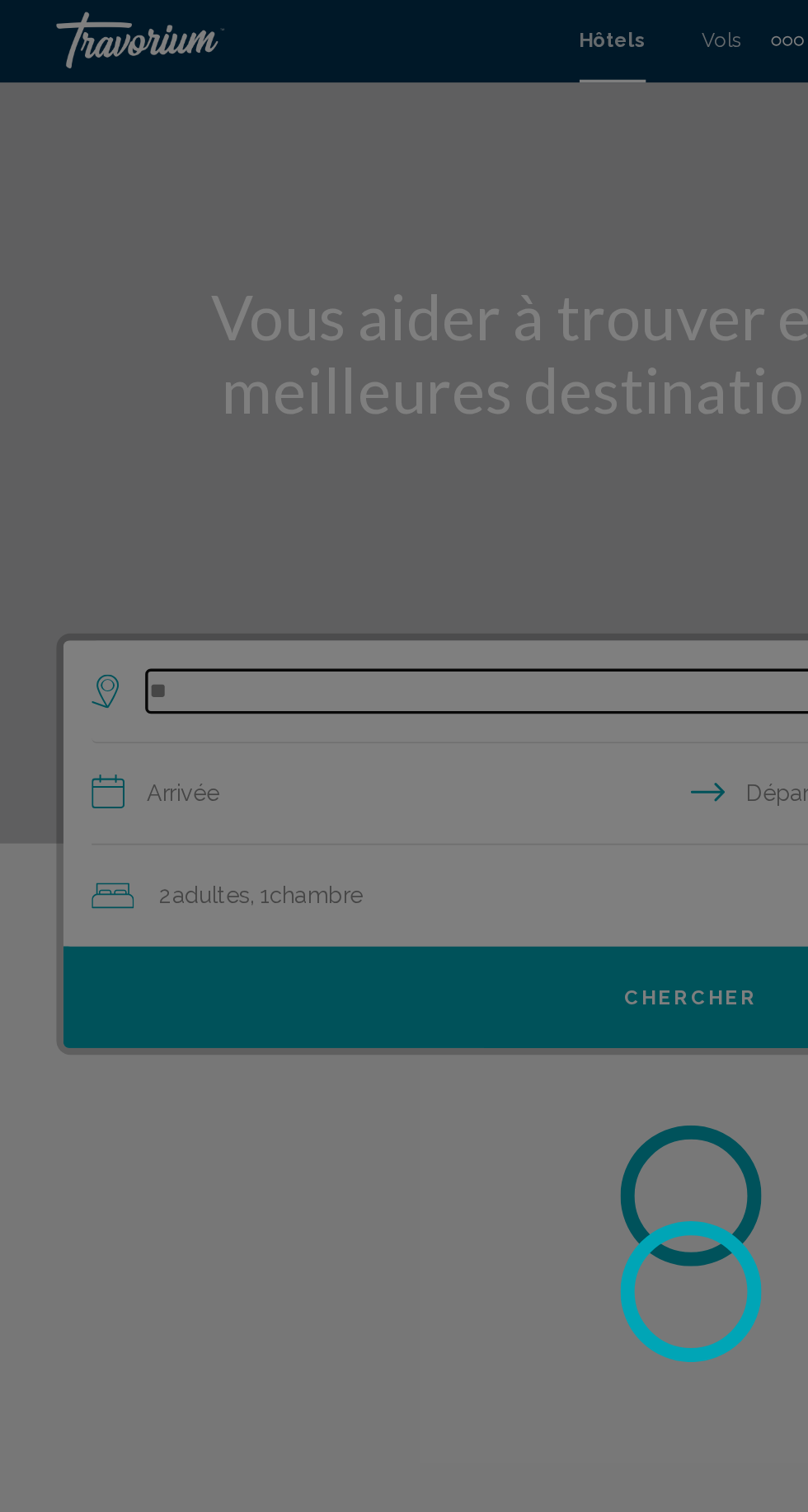
type input "*"
